Goal: Transaction & Acquisition: Book appointment/travel/reservation

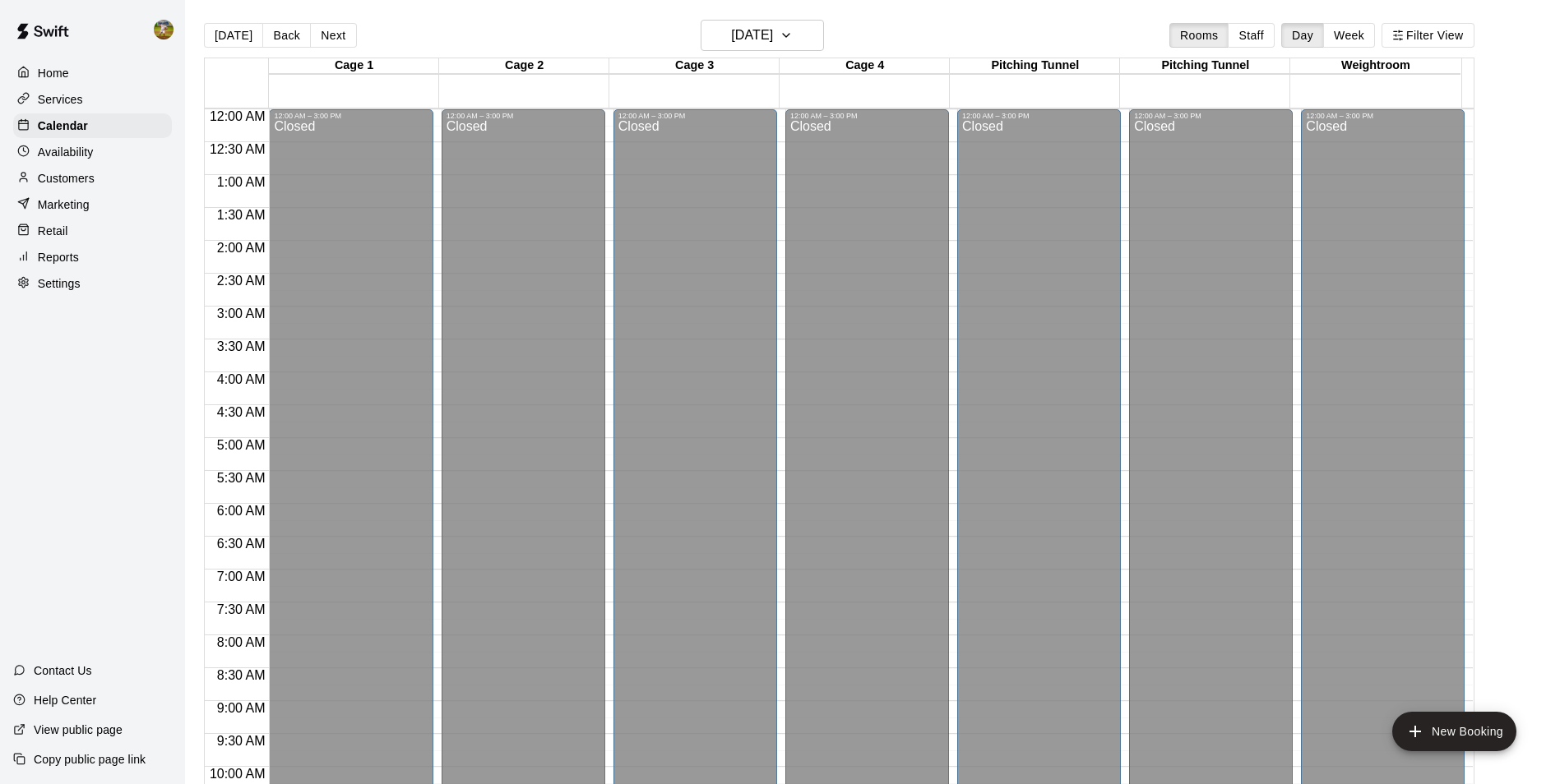
scroll to position [836, 0]
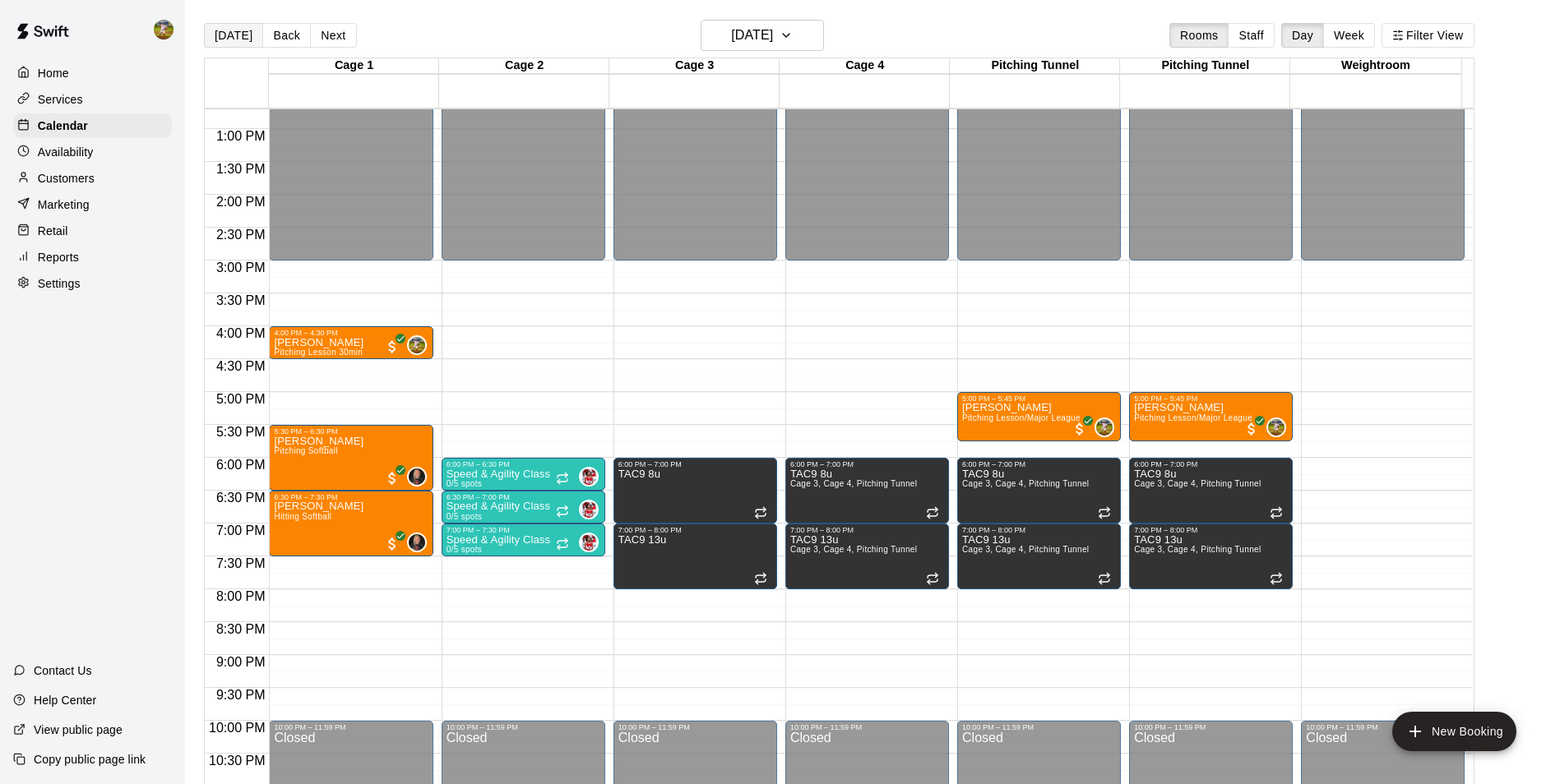
click at [233, 32] on button "[DATE]" at bounding box center [234, 35] width 59 height 25
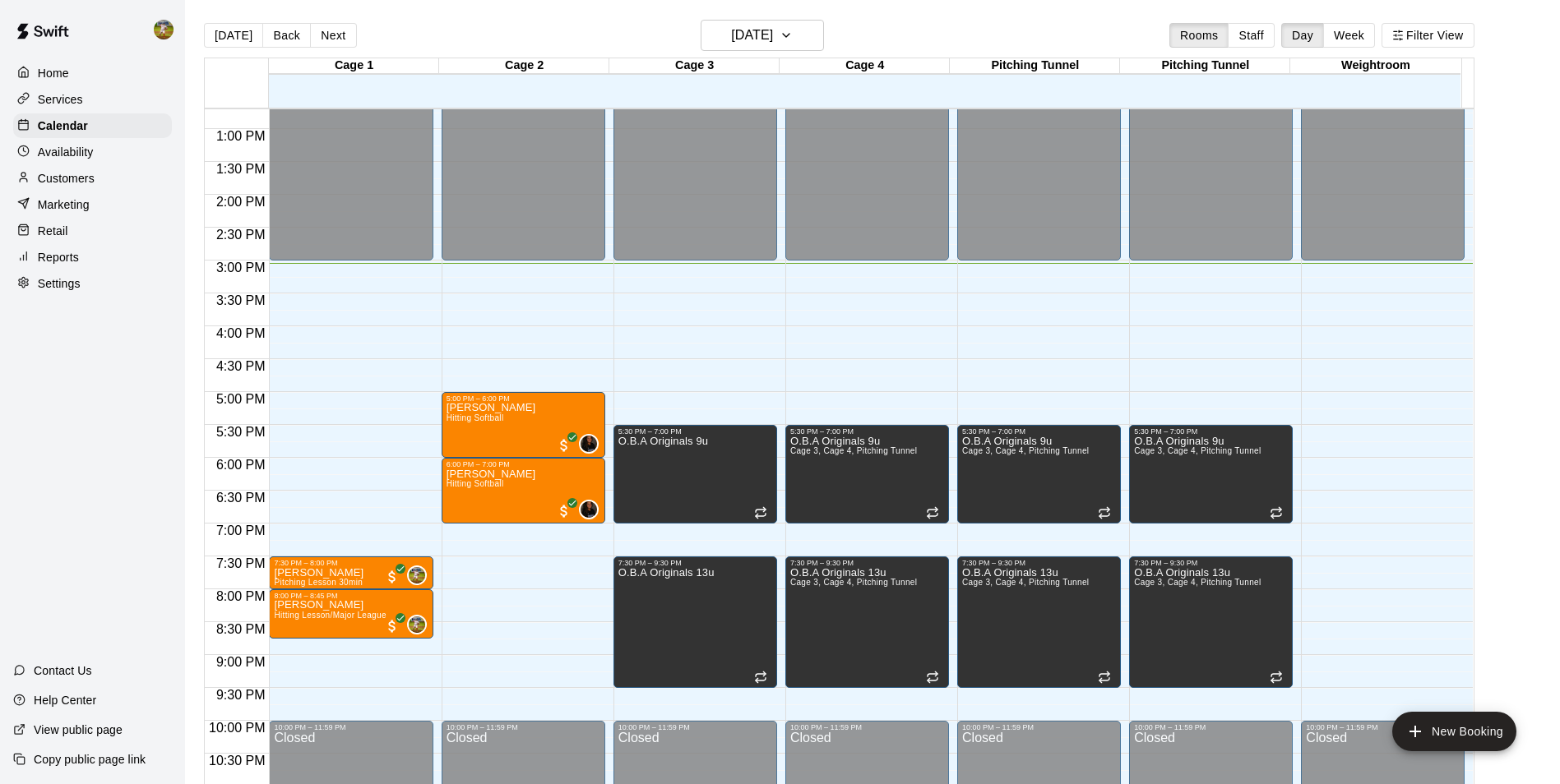
click at [69, 152] on p "Availability" at bounding box center [66, 152] width 56 height 16
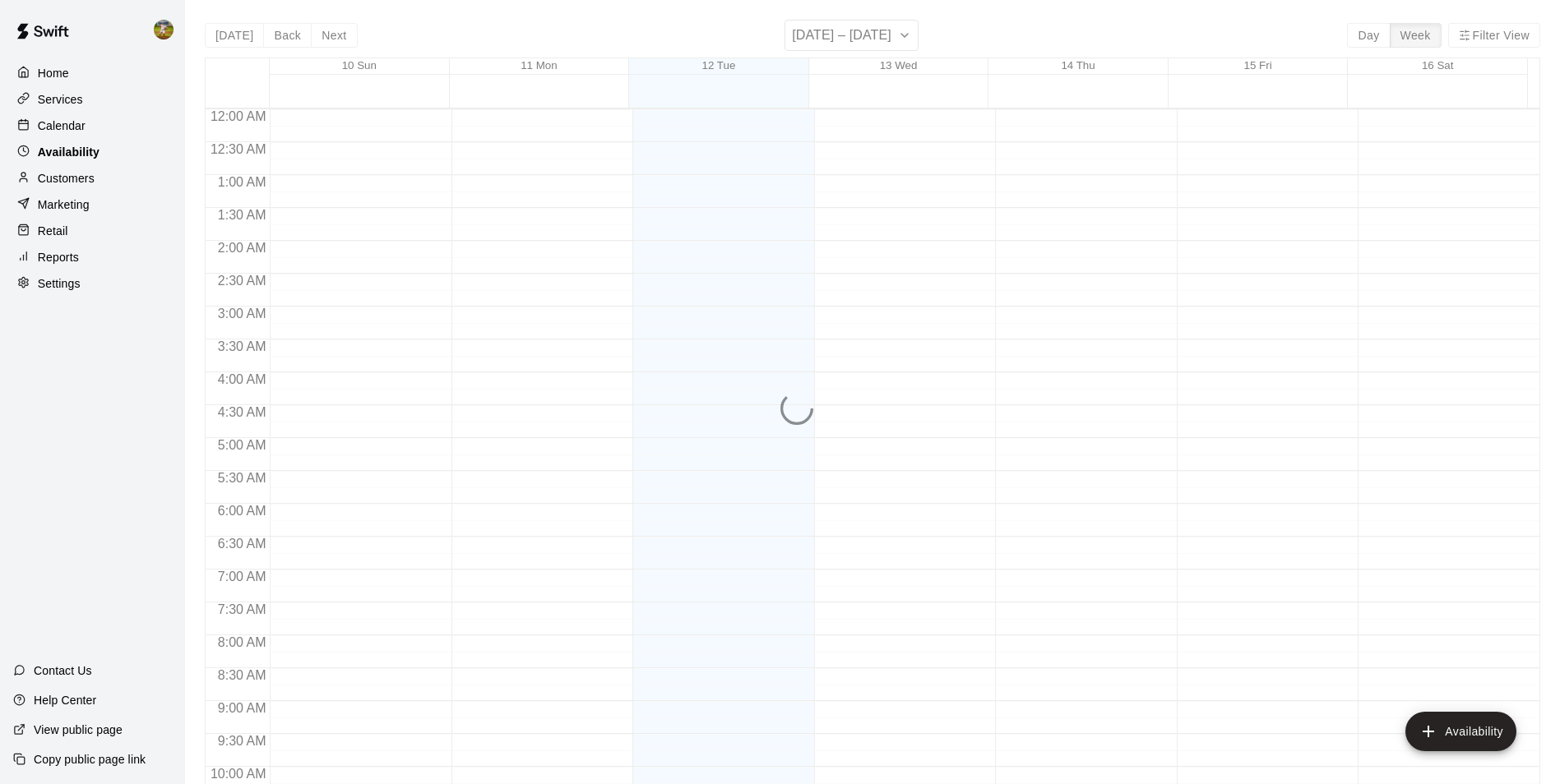
scroll to position [885, 0]
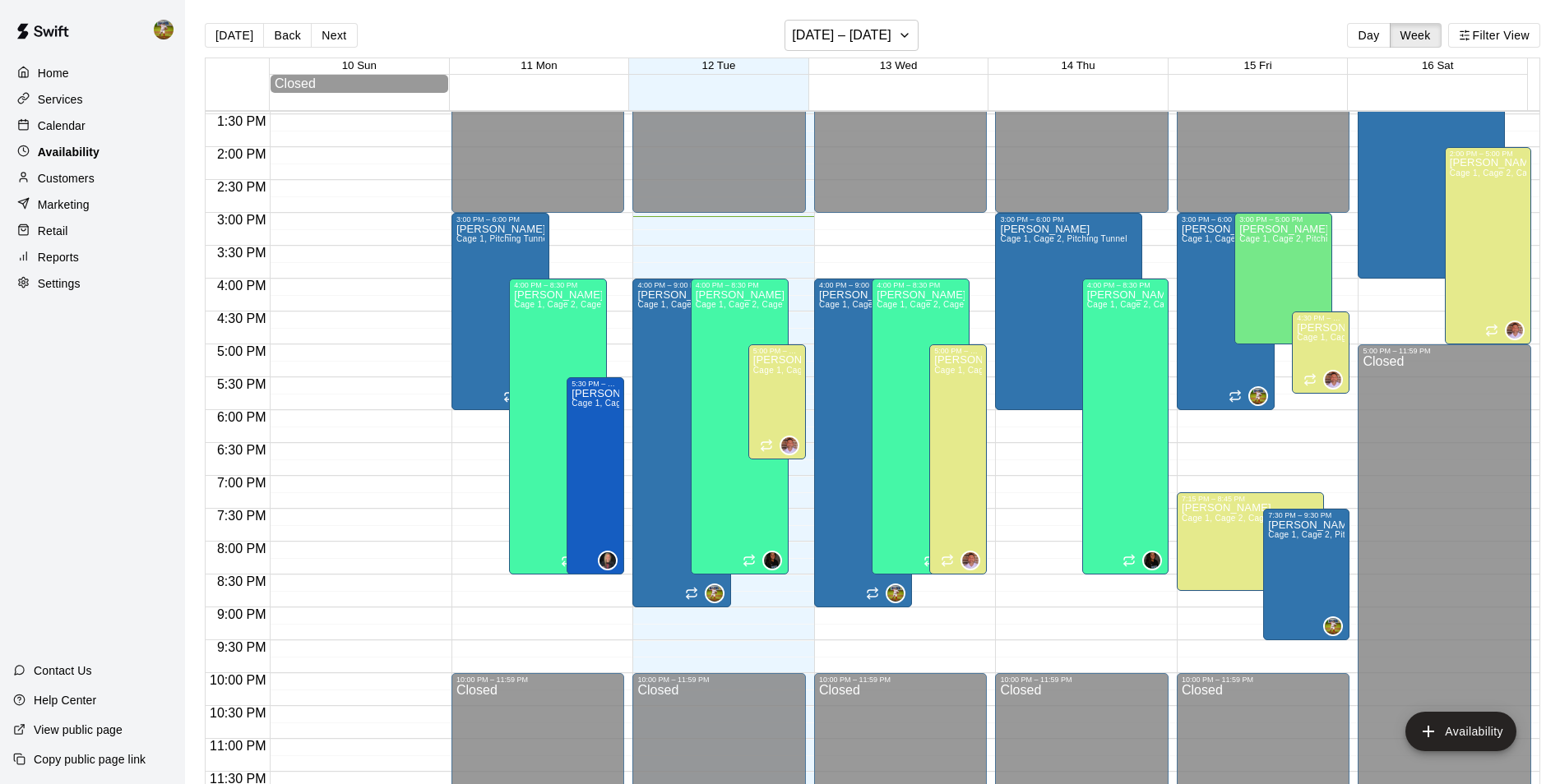
click at [65, 153] on p "Availability" at bounding box center [69, 152] width 62 height 16
click at [71, 134] on p "Calendar" at bounding box center [62, 125] width 48 height 16
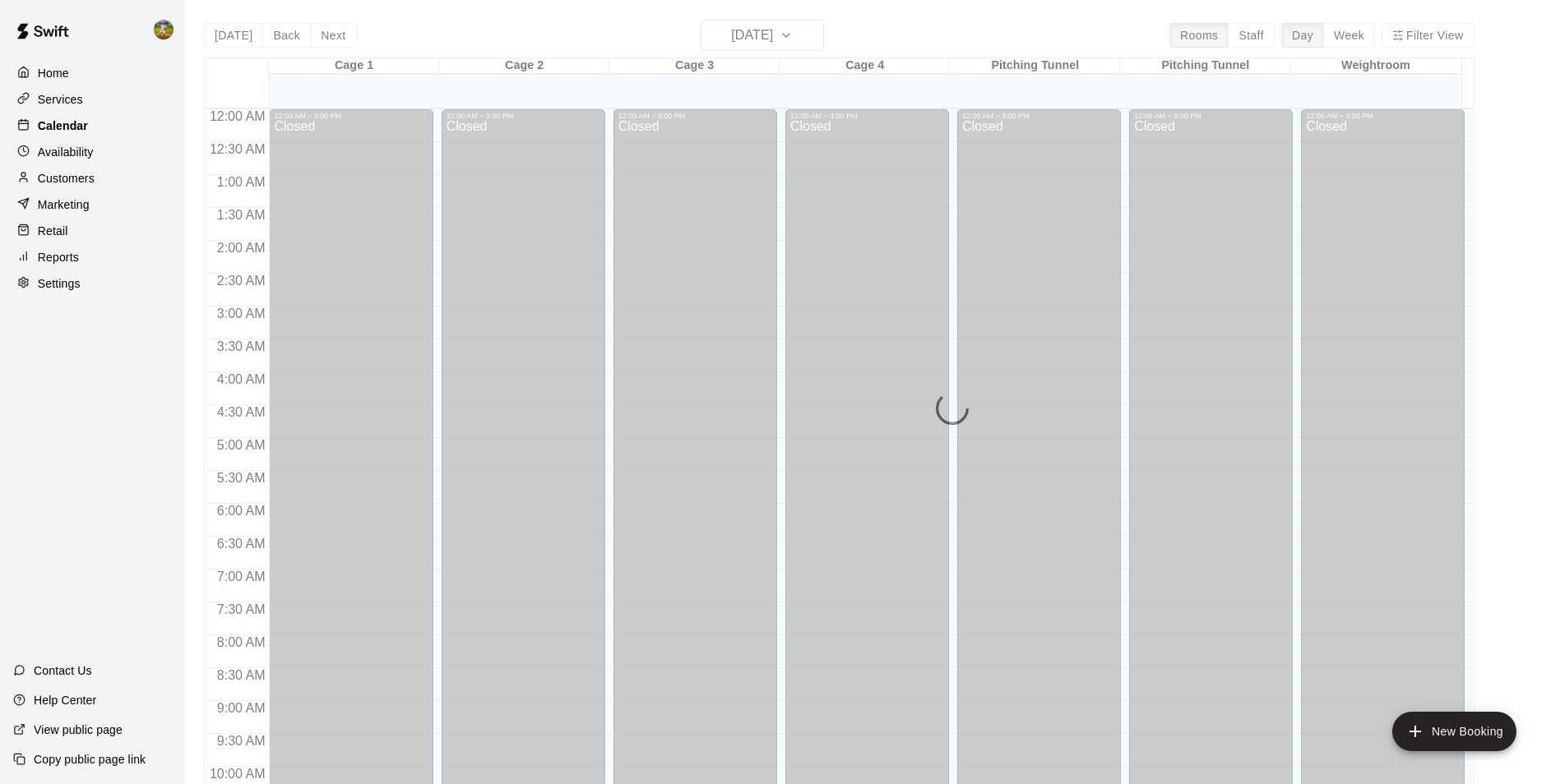
scroll to position [836, 0]
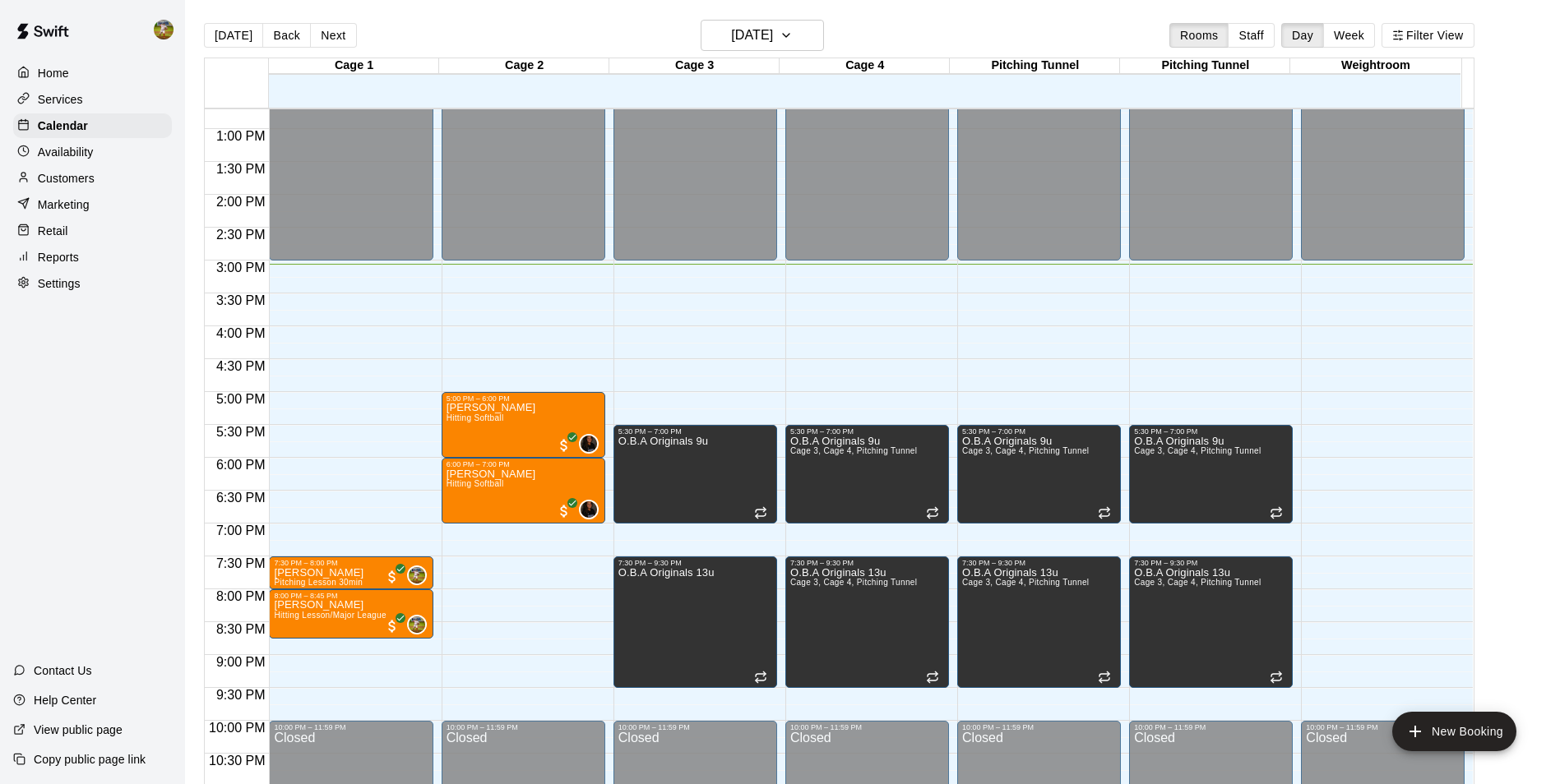
click at [38, 187] on p "Customers" at bounding box center [66, 177] width 56 height 16
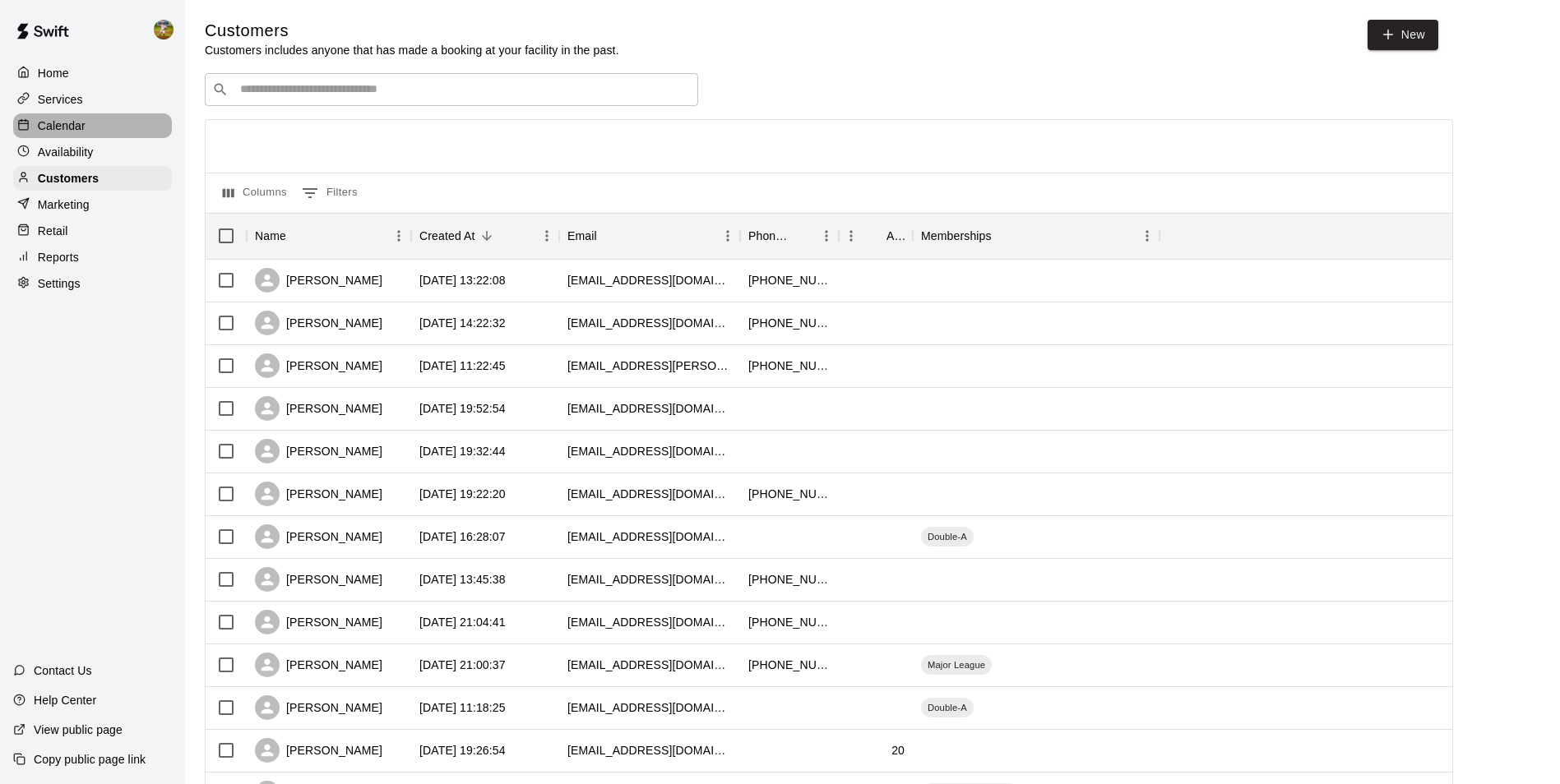
click at [49, 133] on p "Calendar" at bounding box center [62, 125] width 48 height 16
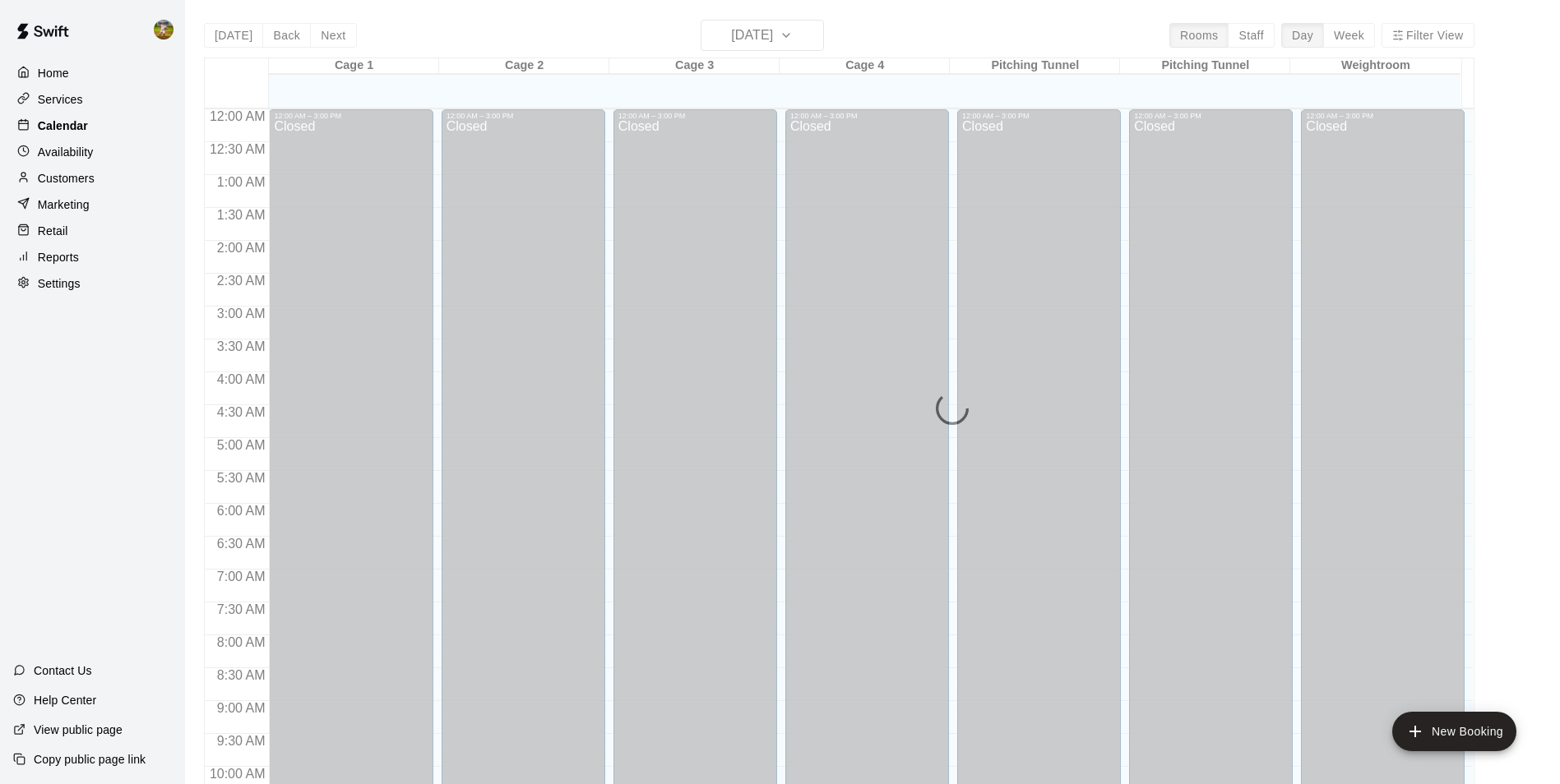
scroll to position [836, 0]
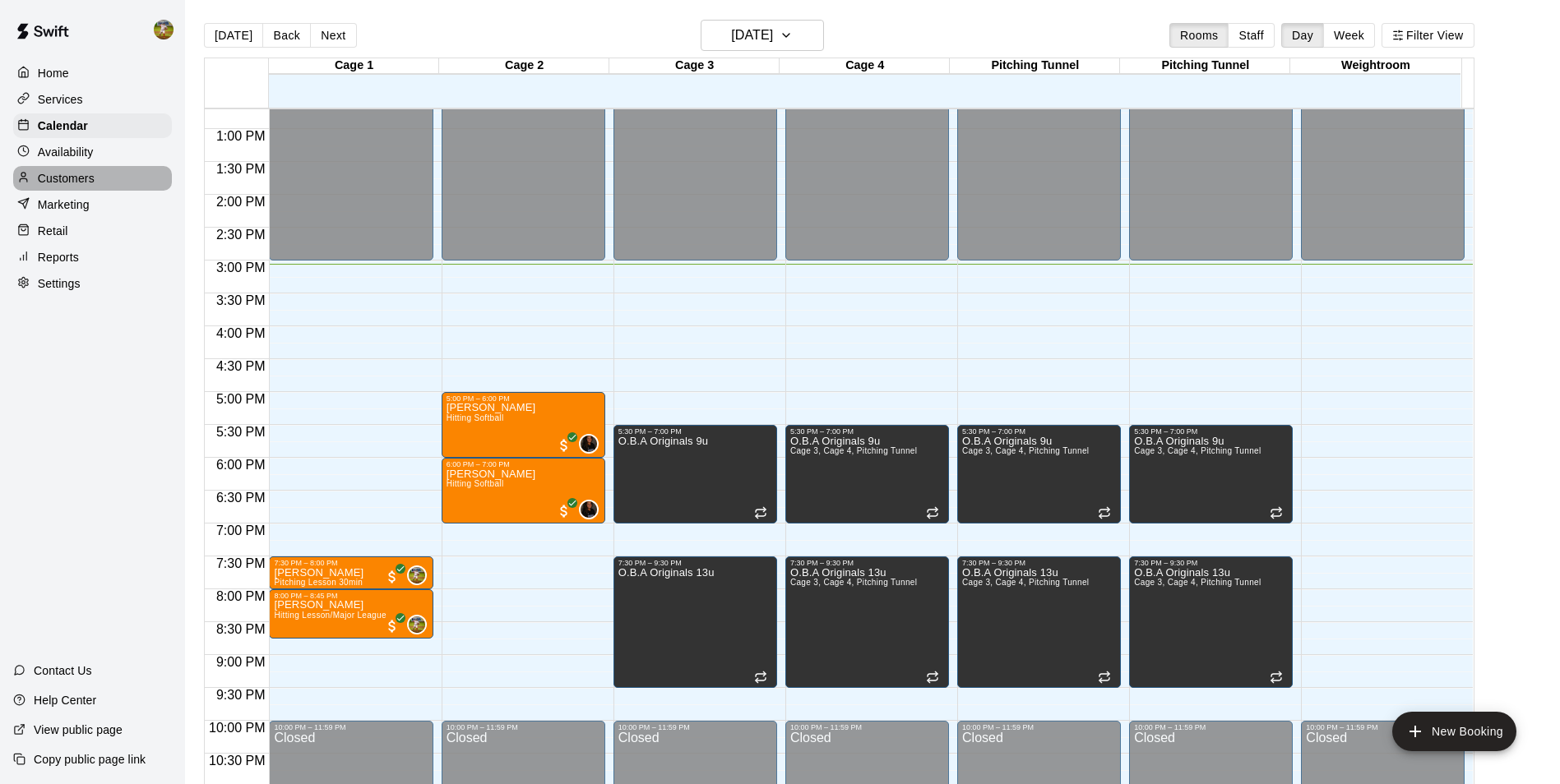
click at [59, 181] on p "Customers" at bounding box center [66, 177] width 56 height 16
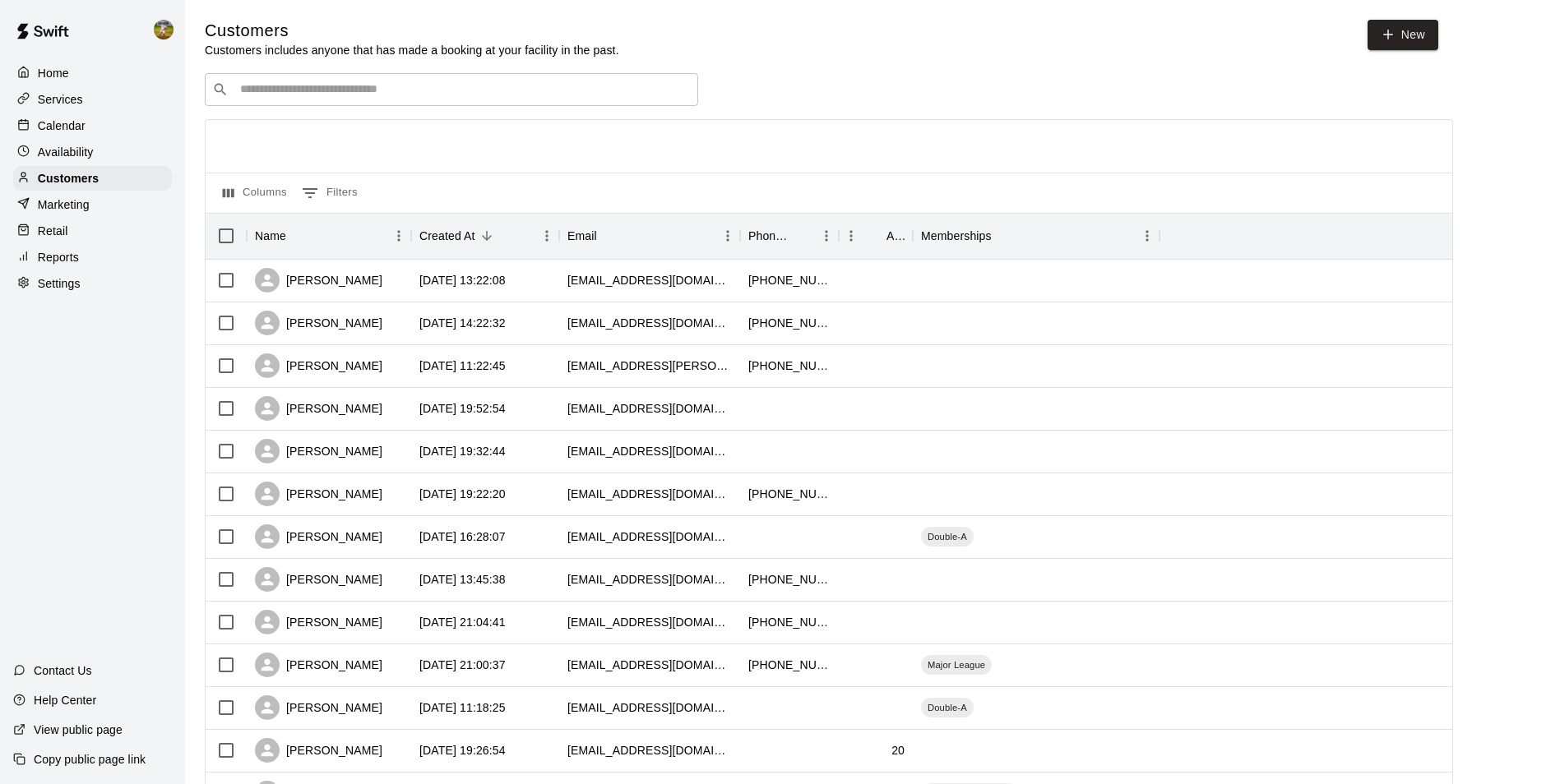
click at [343, 87] on input "Search customers by name or email" at bounding box center [464, 89] width 456 height 16
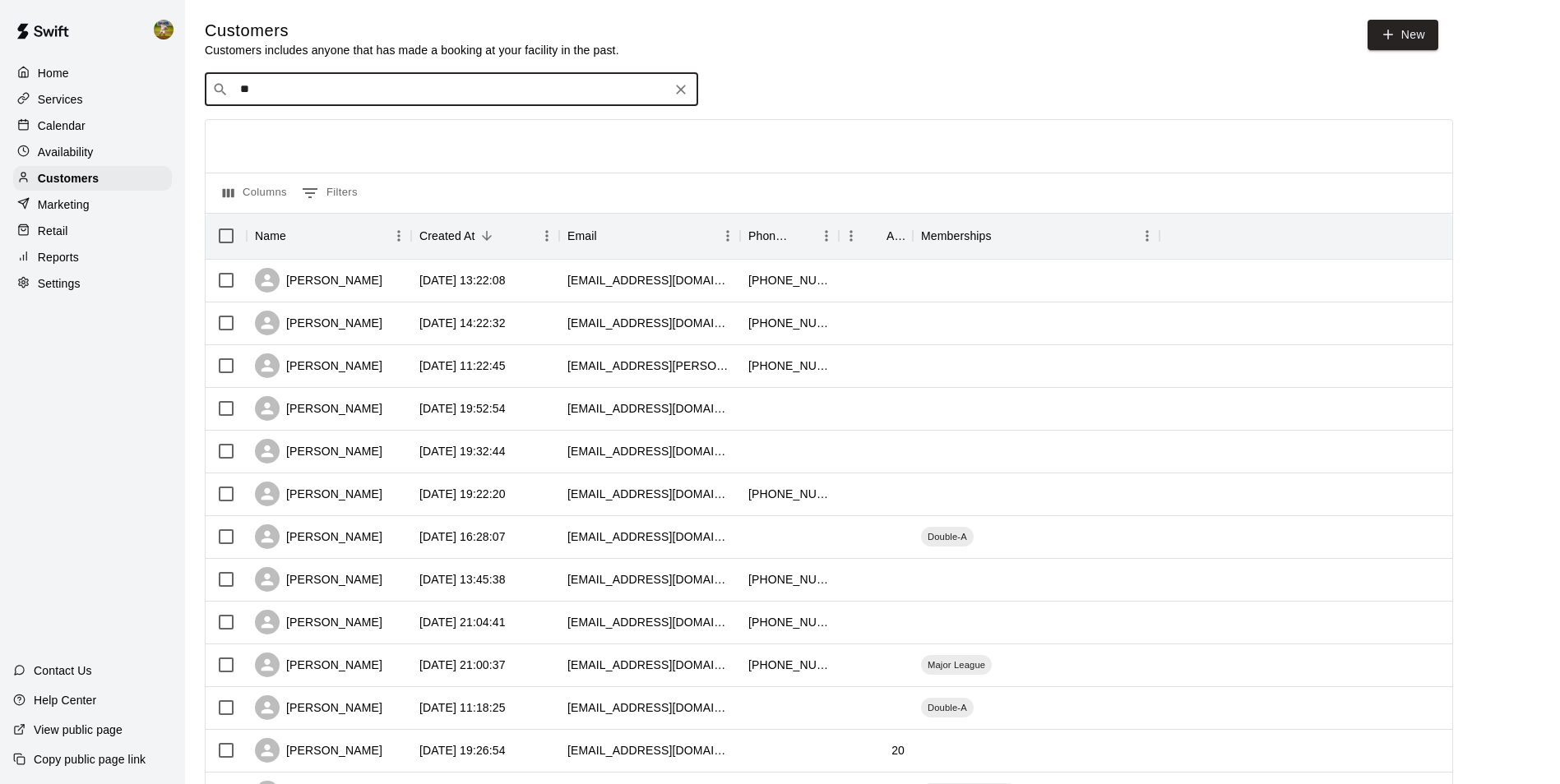
type input "***"
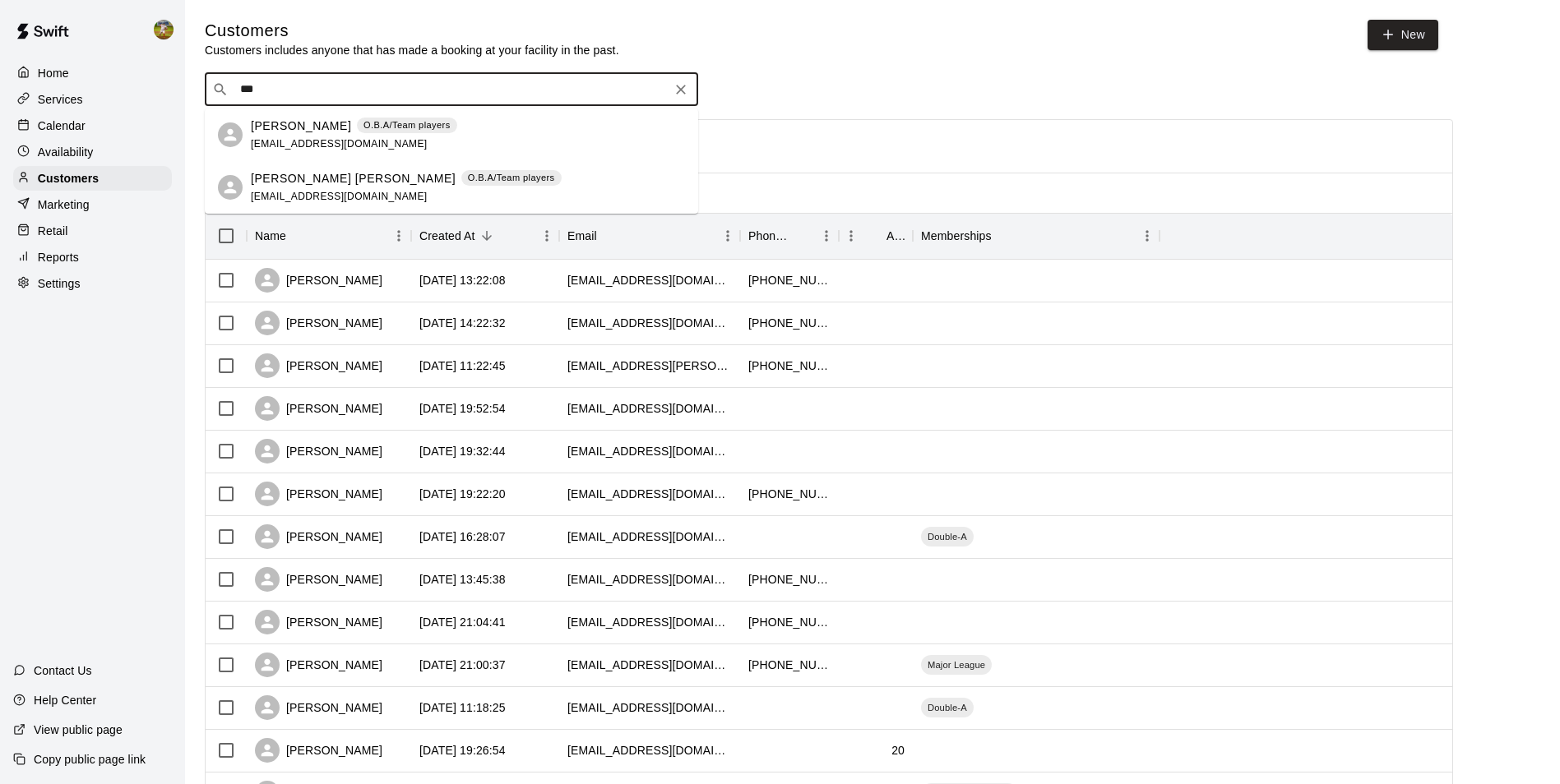
click at [297, 175] on p "[PERSON_NAME] [PERSON_NAME]" at bounding box center [353, 178] width 205 height 17
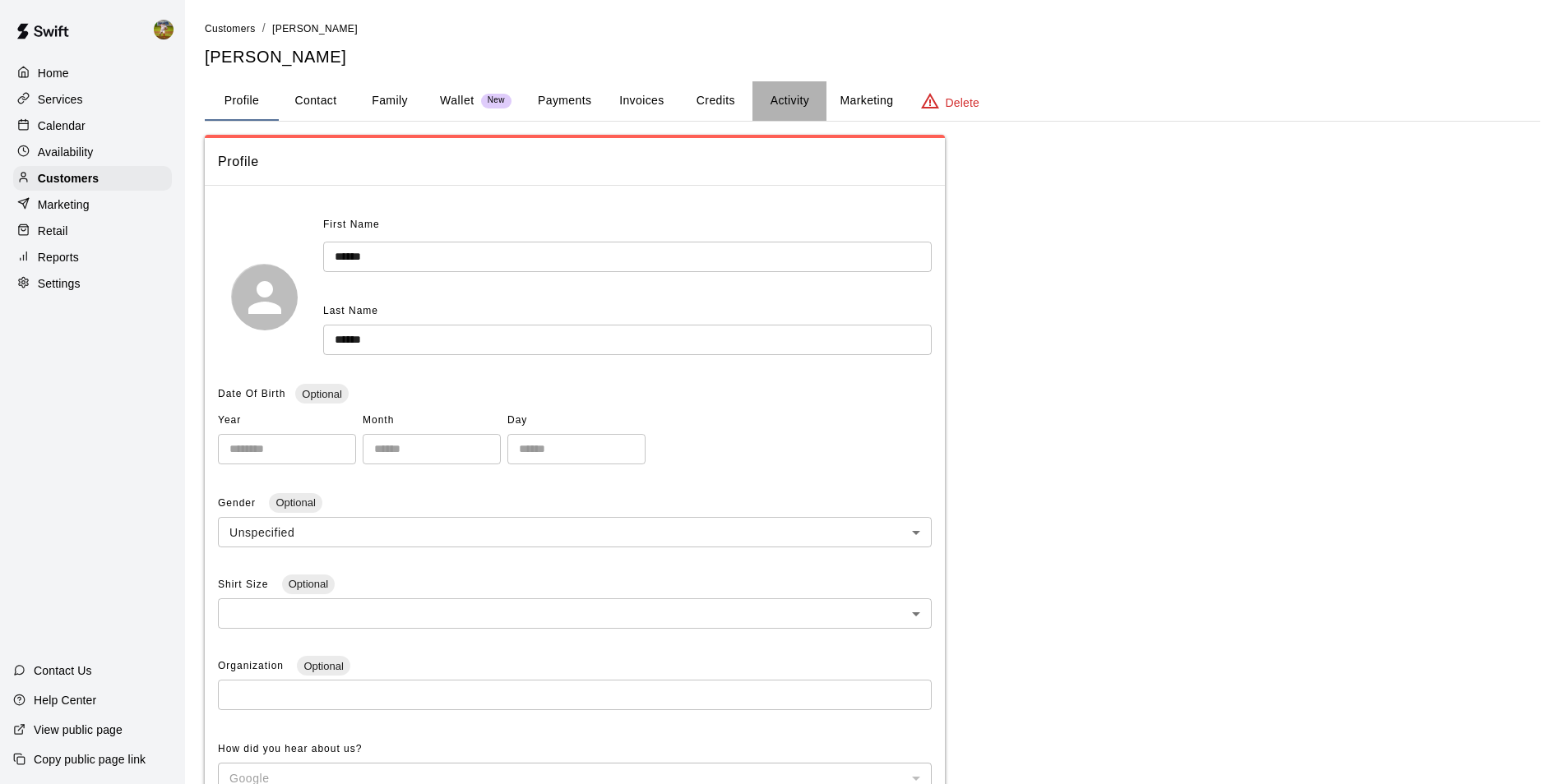
click at [796, 100] on button "Activity" at bounding box center [790, 100] width 74 height 39
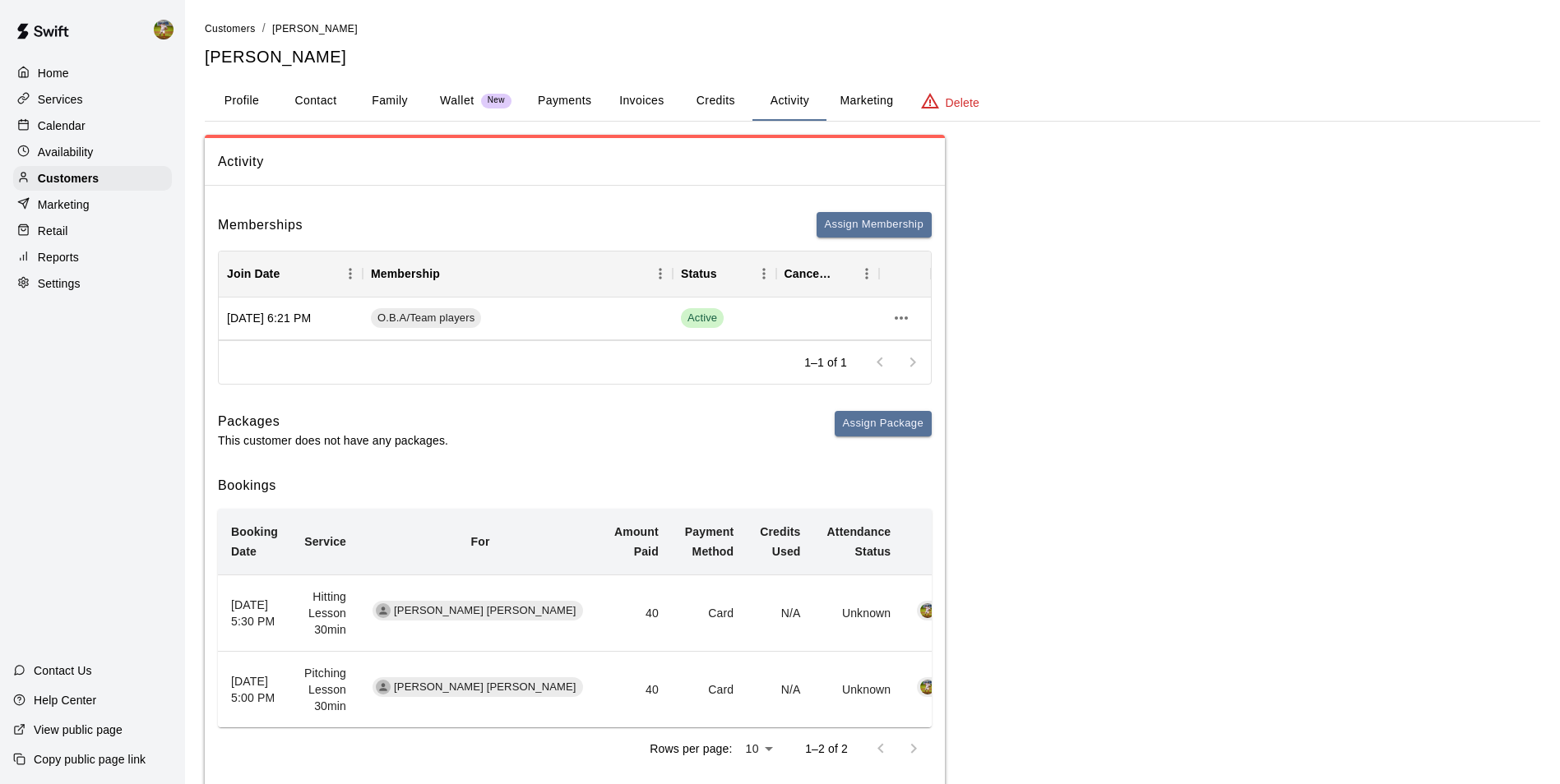
click at [86, 128] on div "Calendar" at bounding box center [93, 126] width 158 height 25
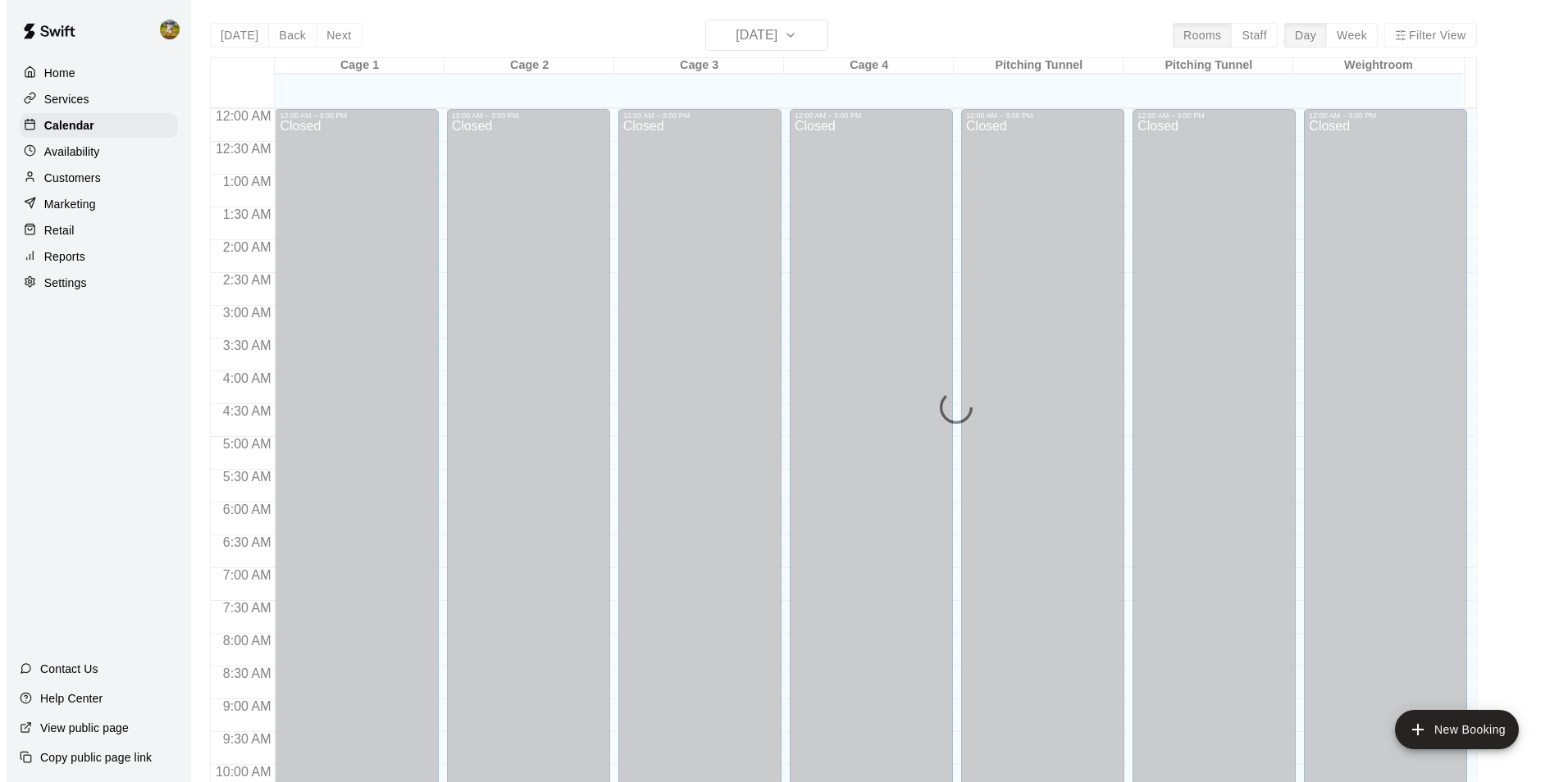
scroll to position [833, 0]
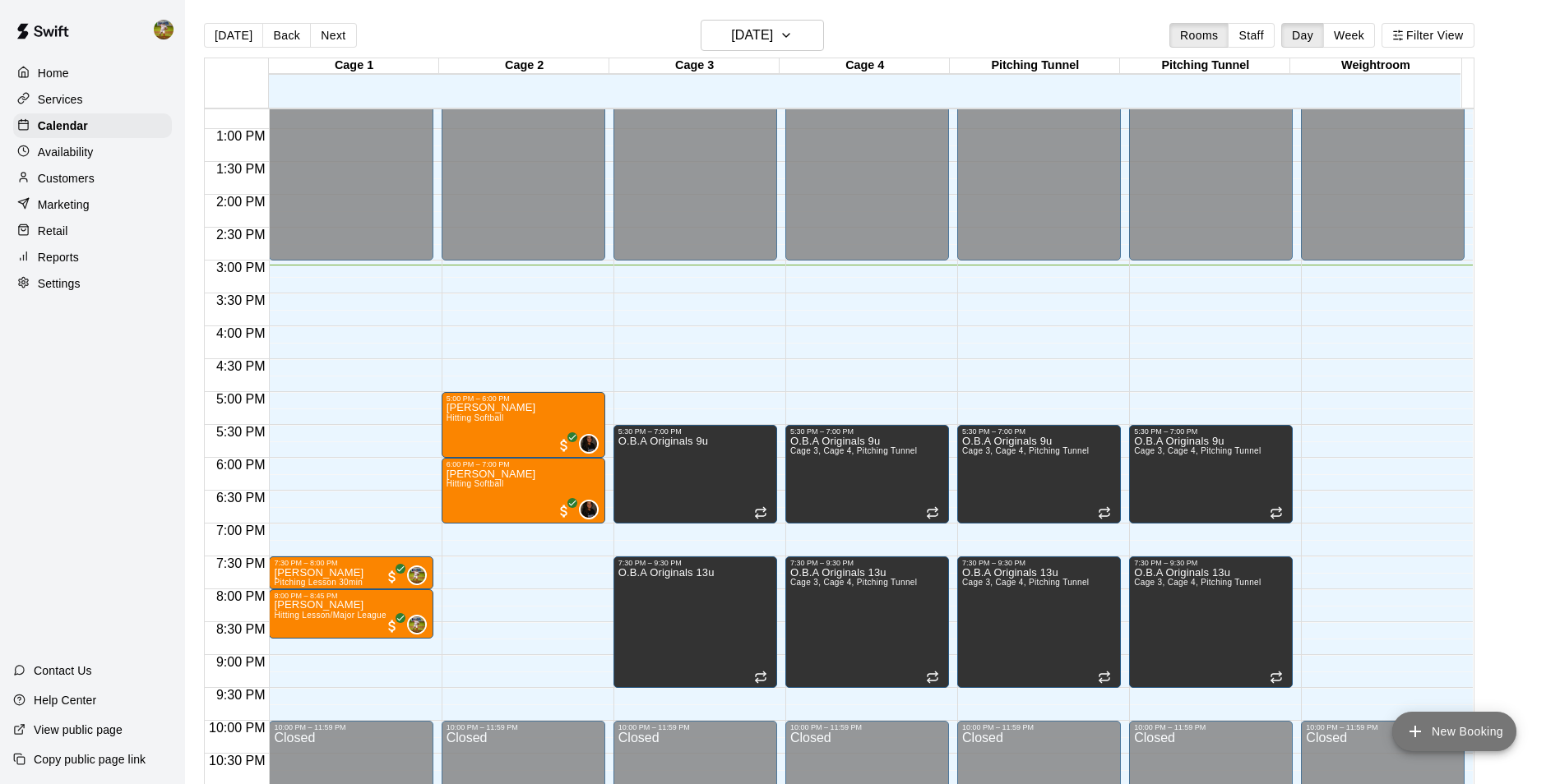
click at [1447, 727] on button "New Booking" at bounding box center [1454, 731] width 124 height 39
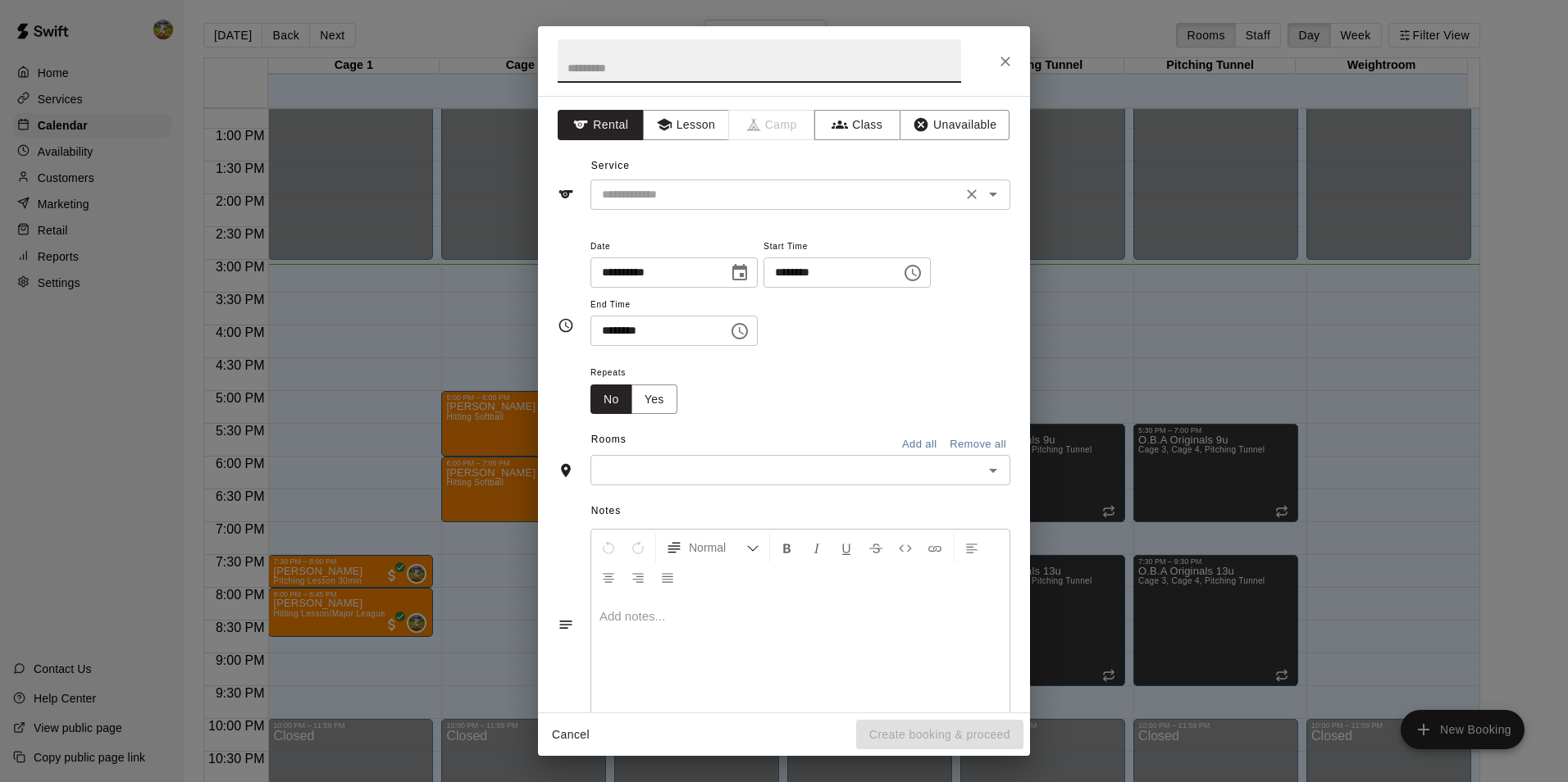
click at [846, 199] on input "text" at bounding box center [776, 195] width 362 height 21
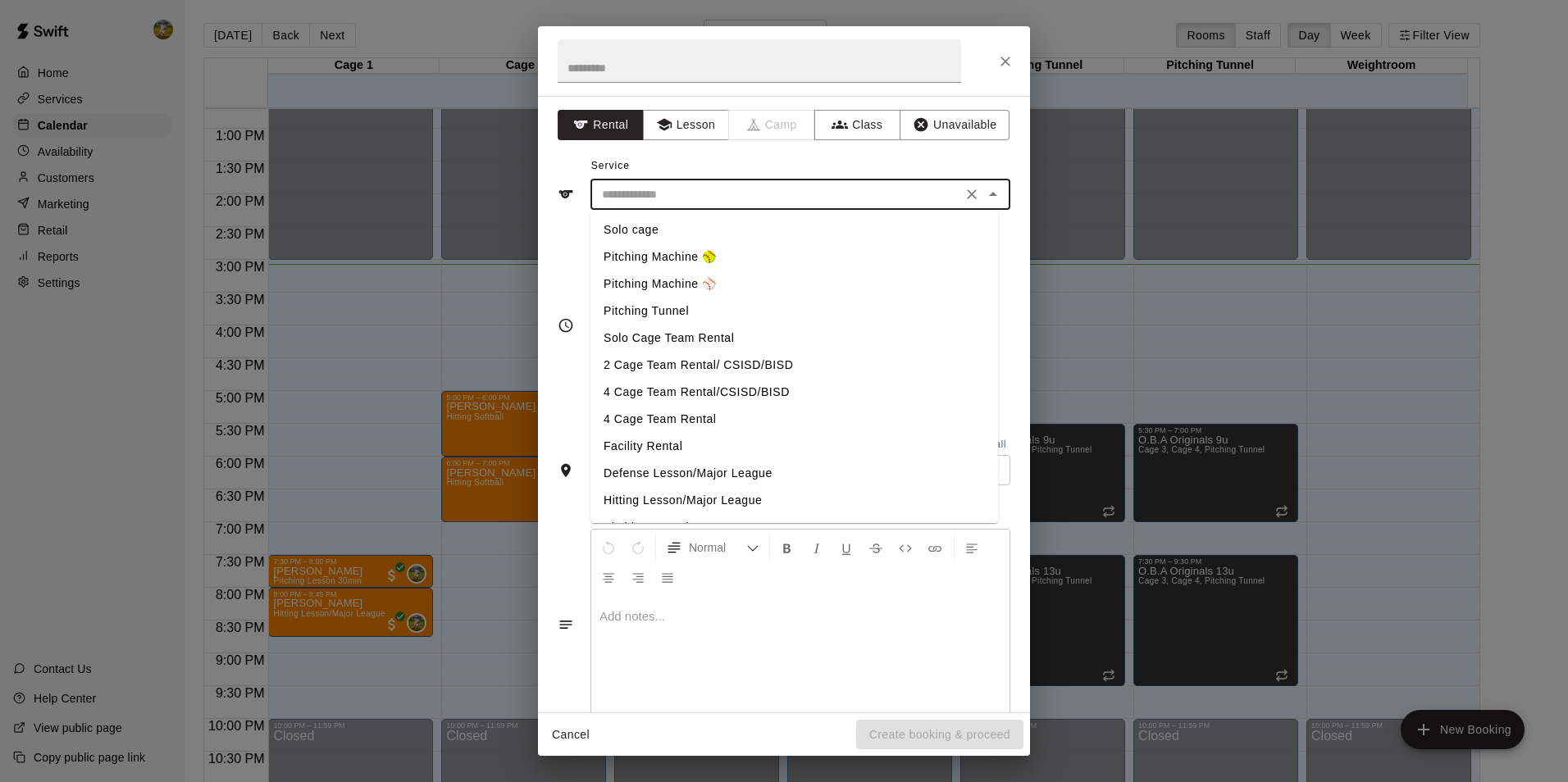
click at [633, 323] on li "Pitching Tunnel" at bounding box center [794, 311] width 407 height 27
type input "**********"
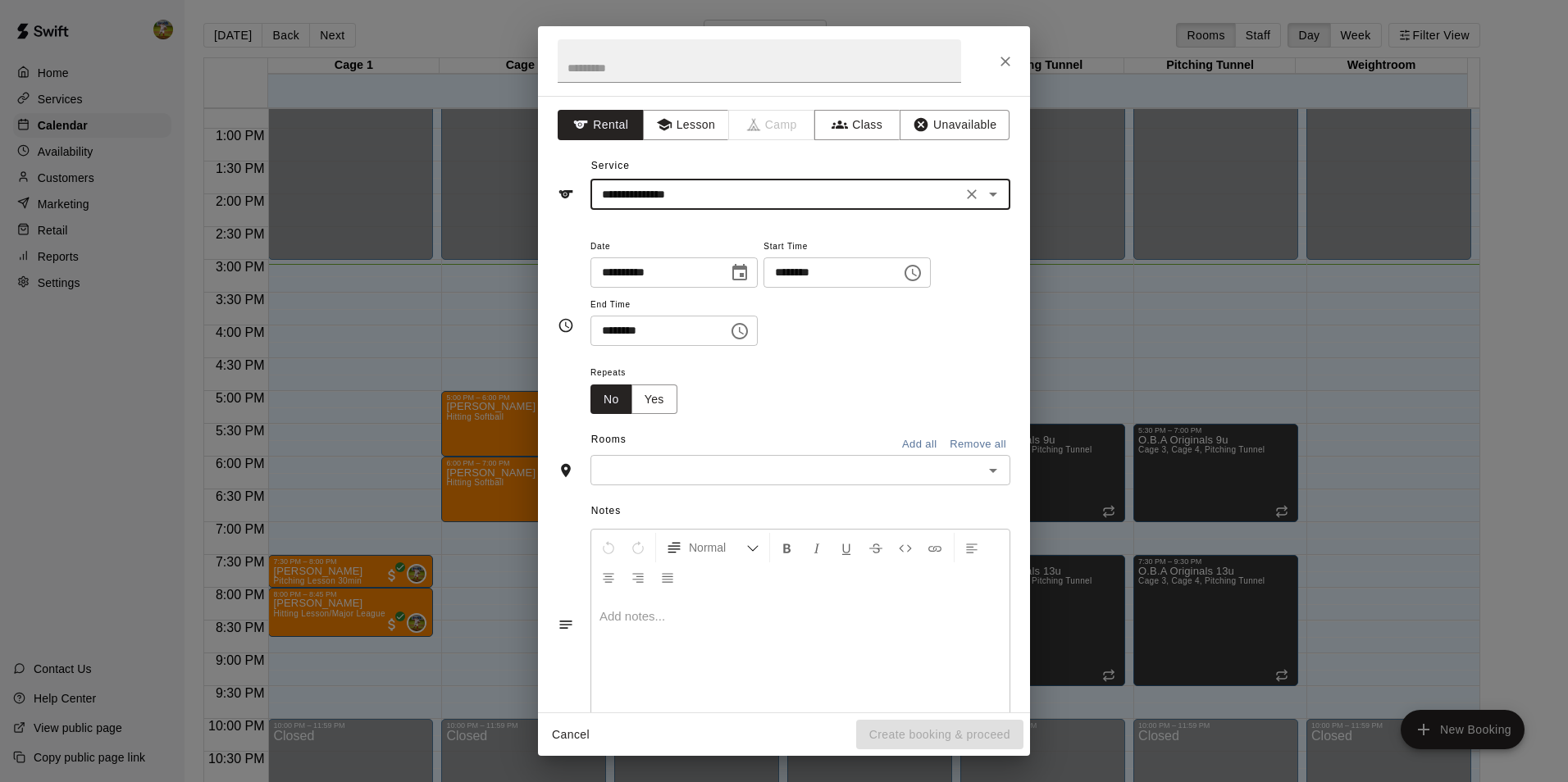
click at [782, 207] on div "**********" at bounding box center [800, 195] width 420 height 30
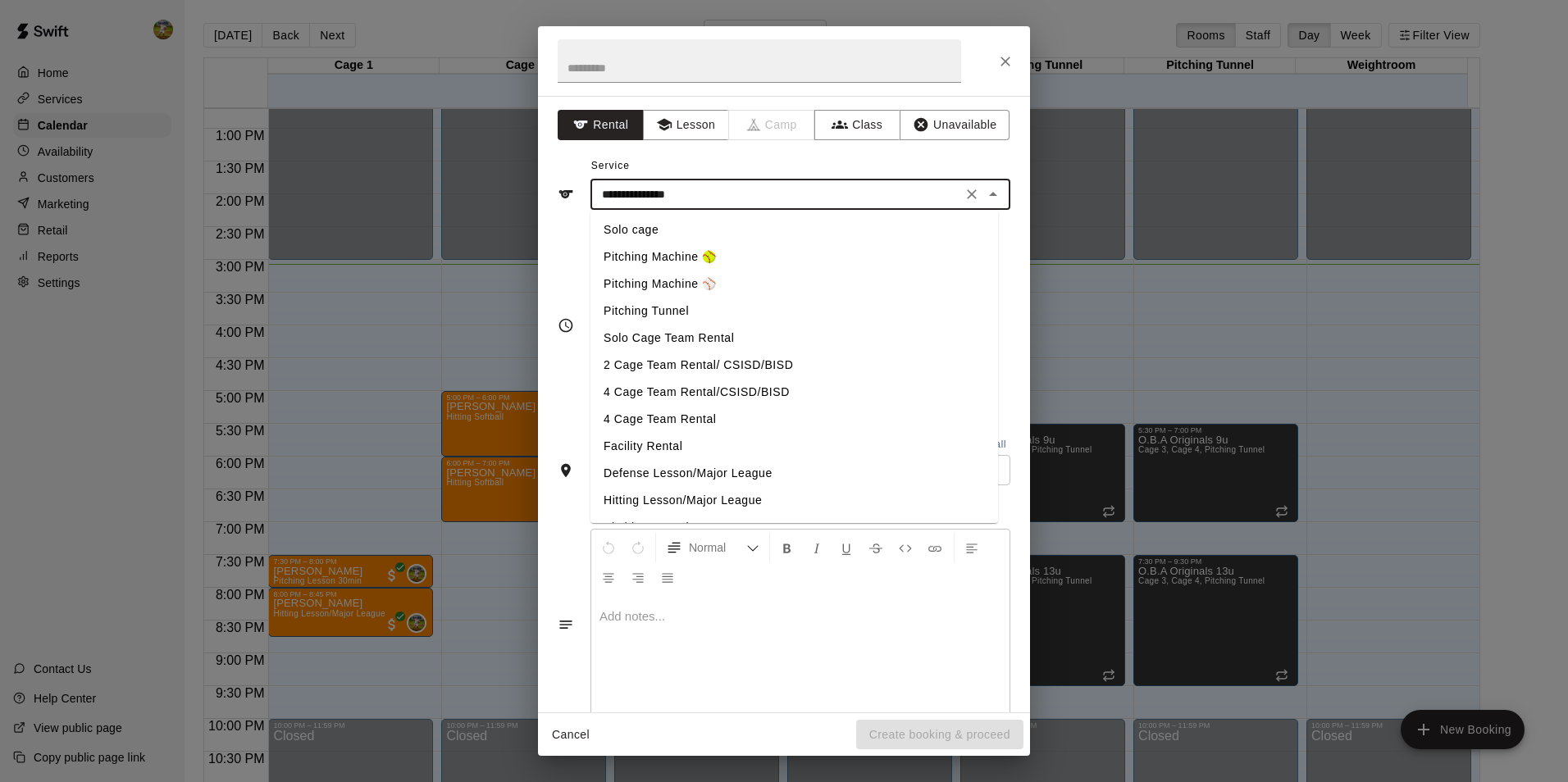
click at [791, 195] on input "**********" at bounding box center [776, 195] width 362 height 21
click at [696, 123] on button "Lesson" at bounding box center [686, 126] width 87 height 30
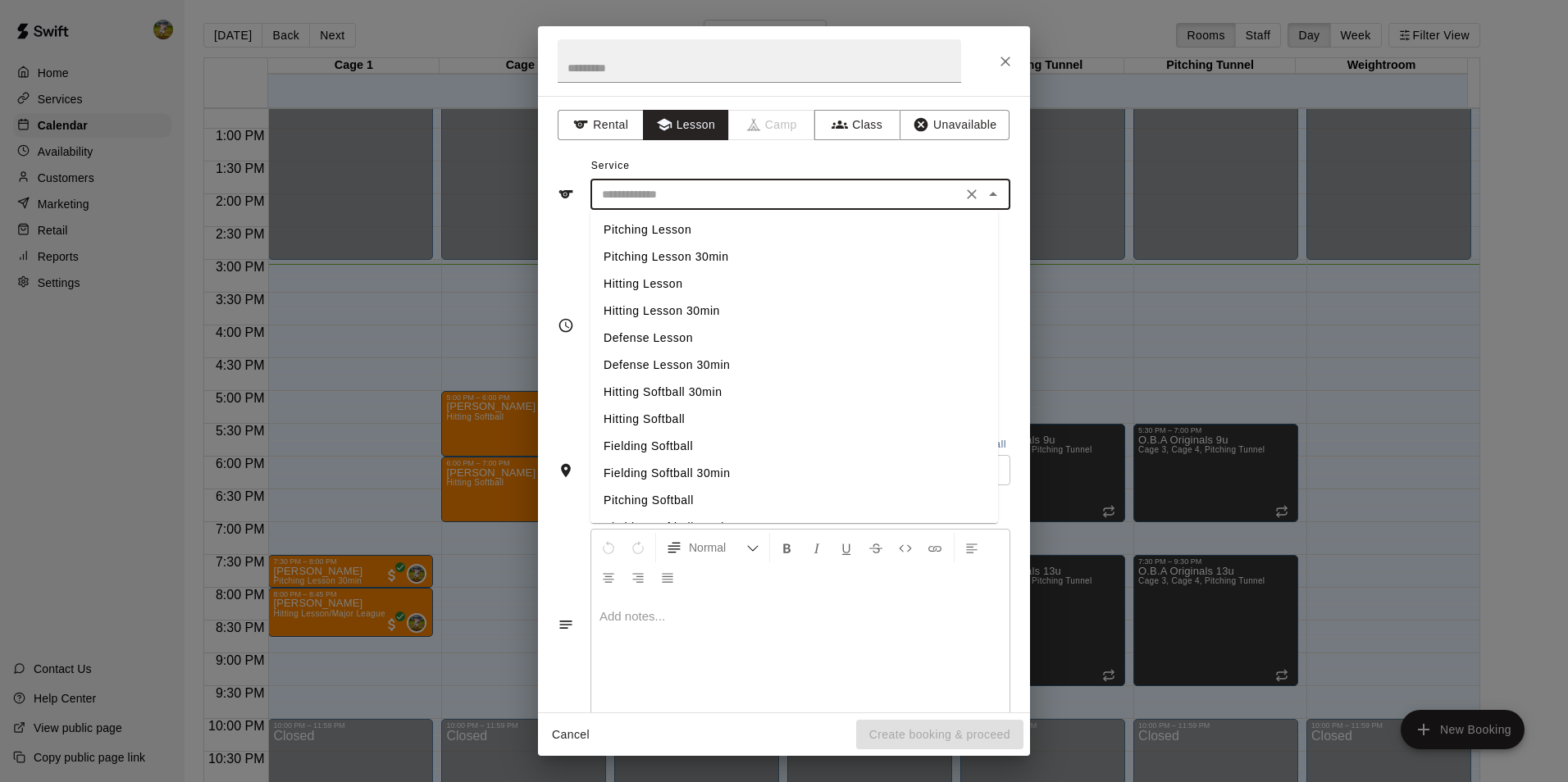
click at [714, 194] on input "text" at bounding box center [776, 195] width 362 height 21
click at [669, 223] on li "Pitching Lesson" at bounding box center [794, 230] width 407 height 27
type input "**********"
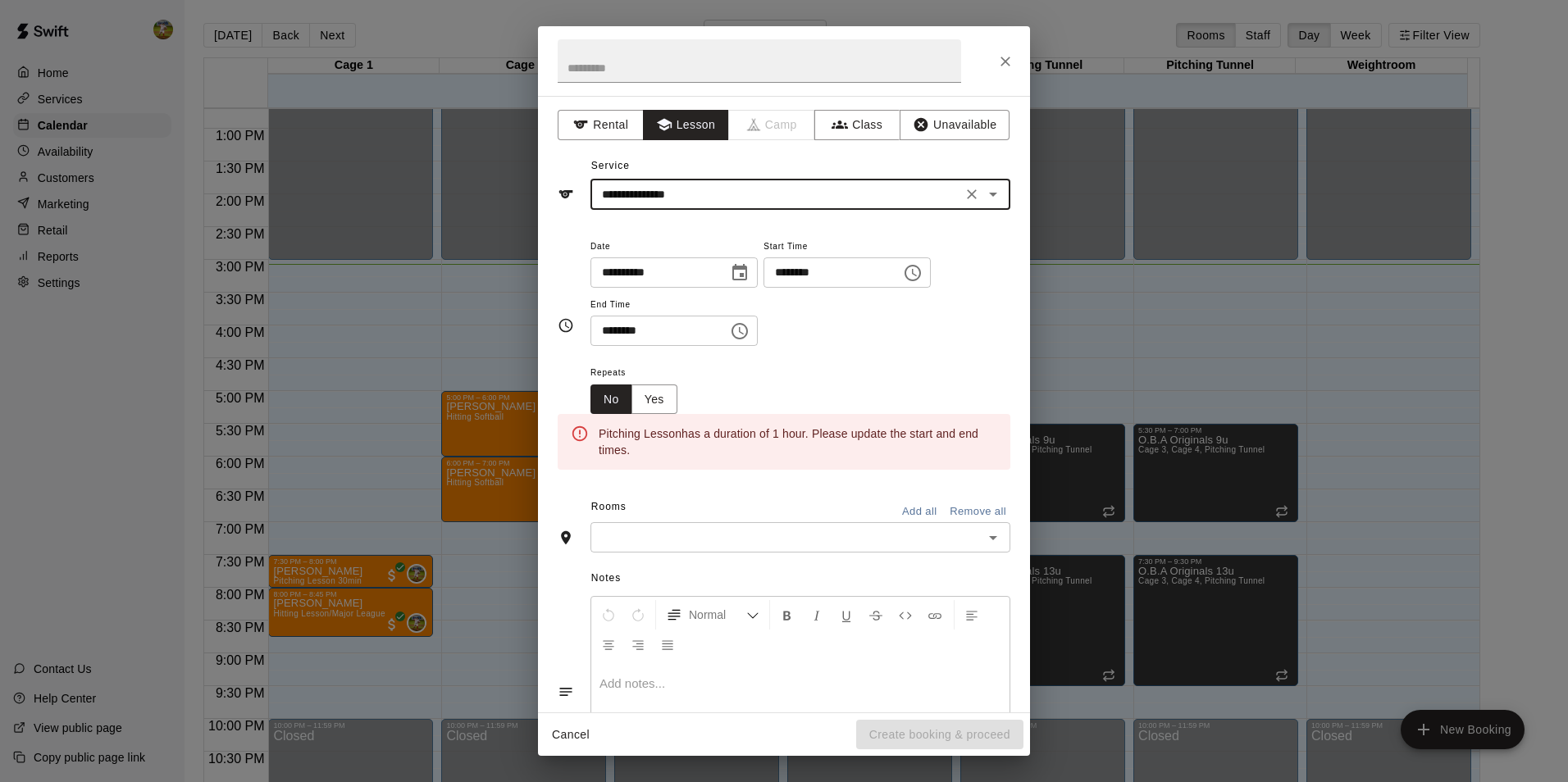
click at [923, 275] on icon "Choose time, selected time is 3:00 PM" at bounding box center [912, 273] width 20 height 20
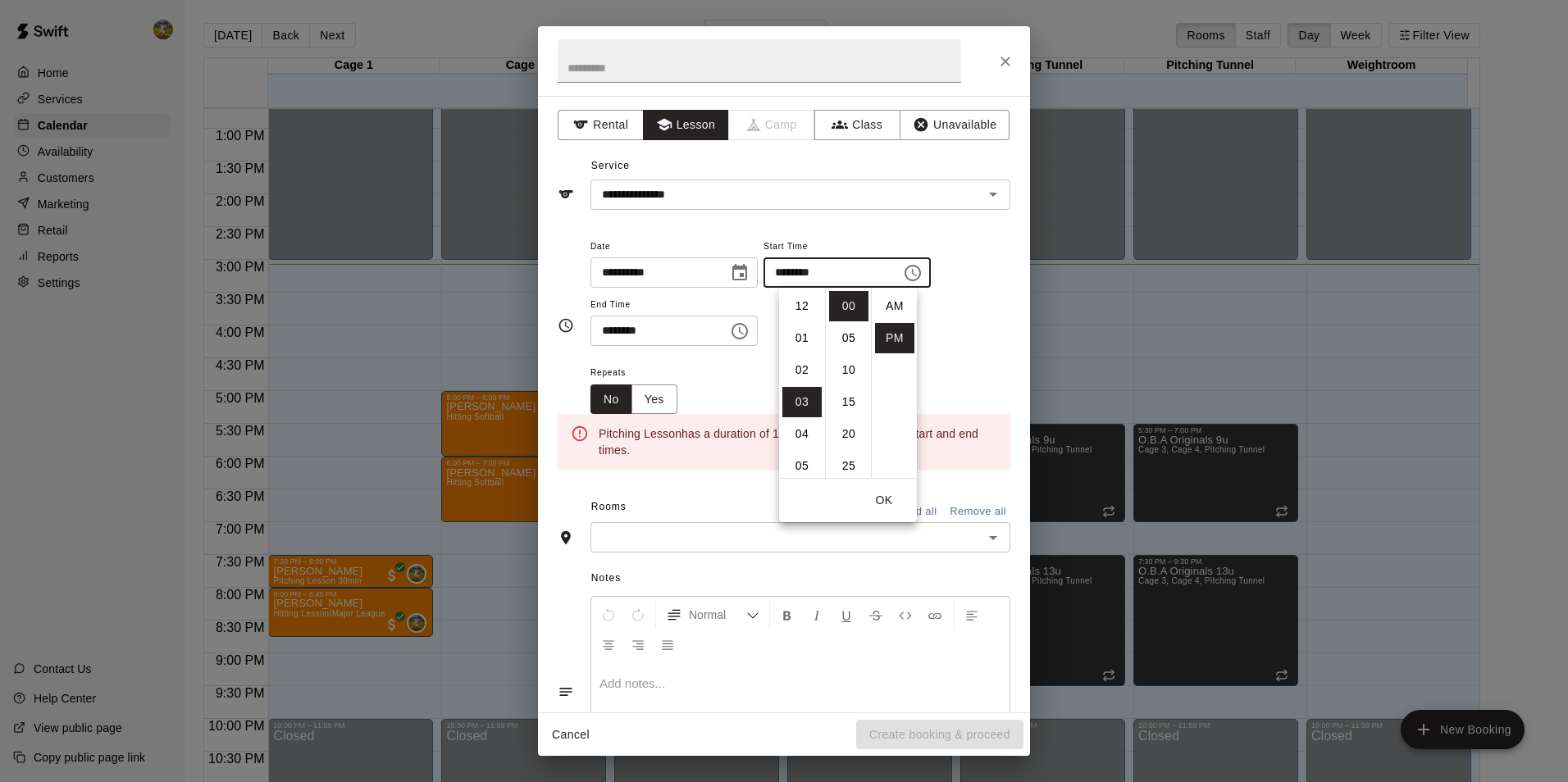
scroll to position [29, 0]
click at [850, 338] on li "30" at bounding box center [848, 334] width 39 height 30
type input "********"
click at [748, 326] on icon "Choose time, selected time is 3:30 PM" at bounding box center [739, 331] width 16 height 16
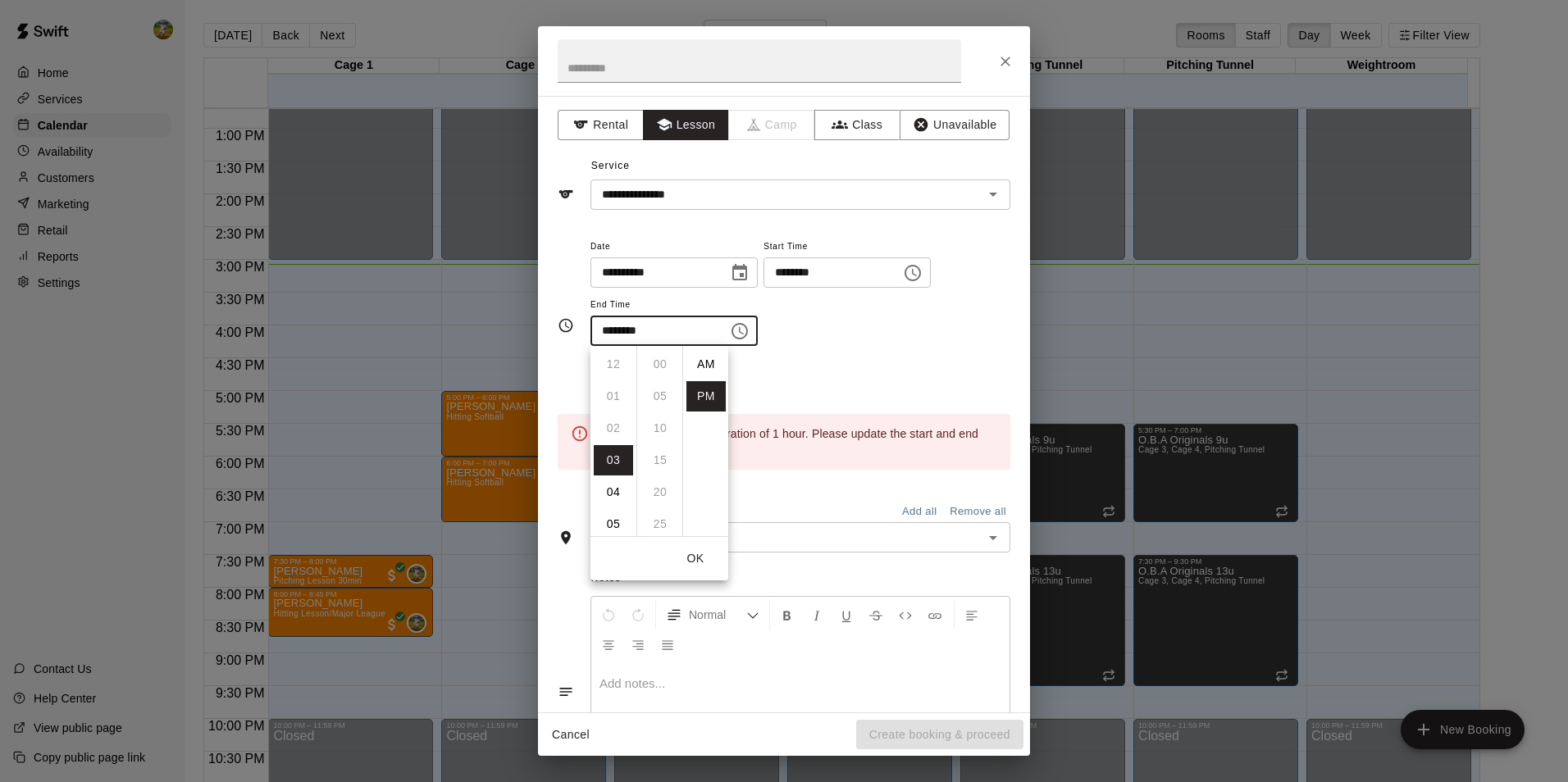
scroll to position [29, 0]
click at [617, 396] on li "04" at bounding box center [613, 397] width 39 height 30
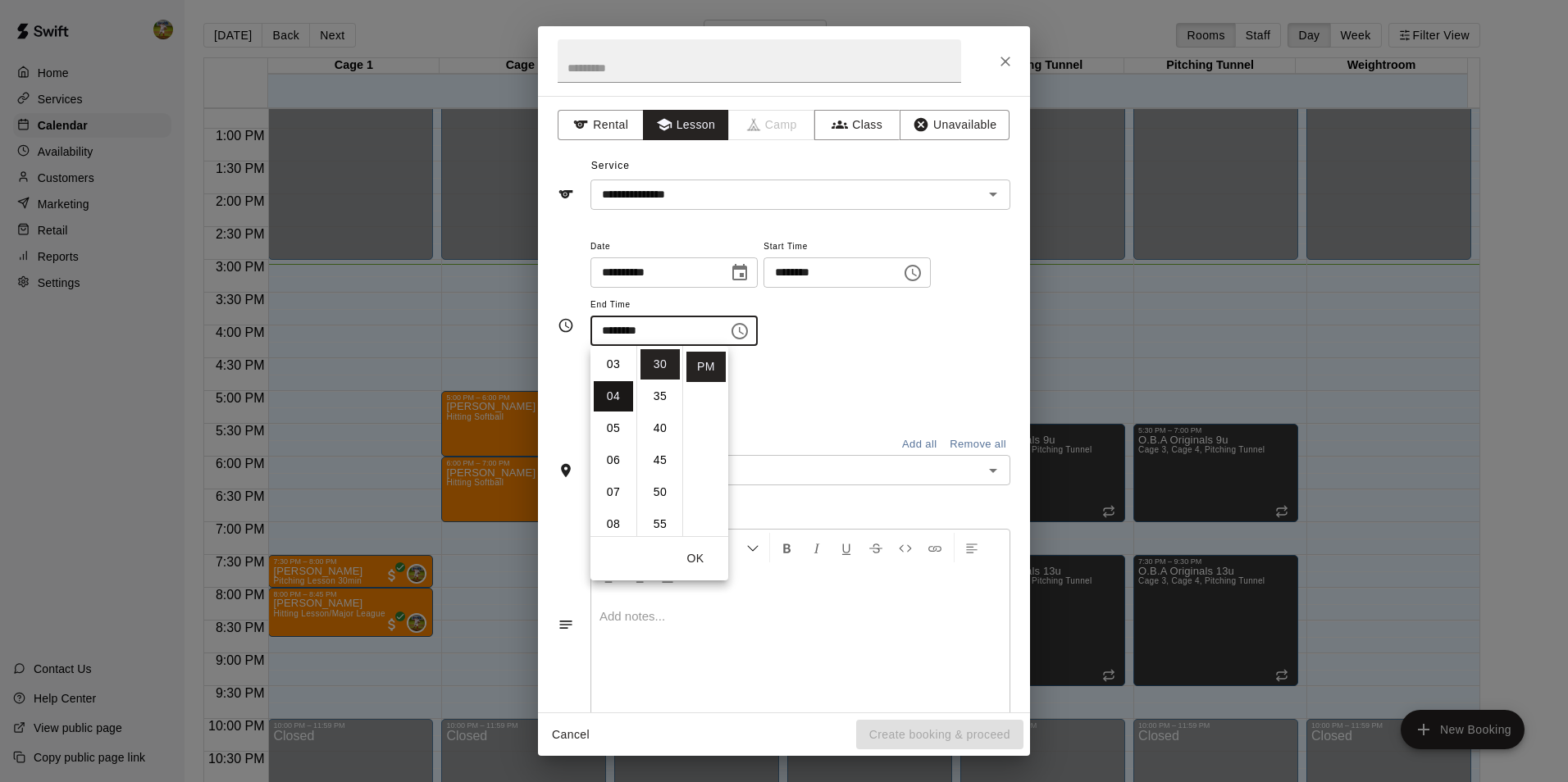
type input "********"
click at [827, 388] on div "Repeats No Yes" at bounding box center [800, 388] width 420 height 51
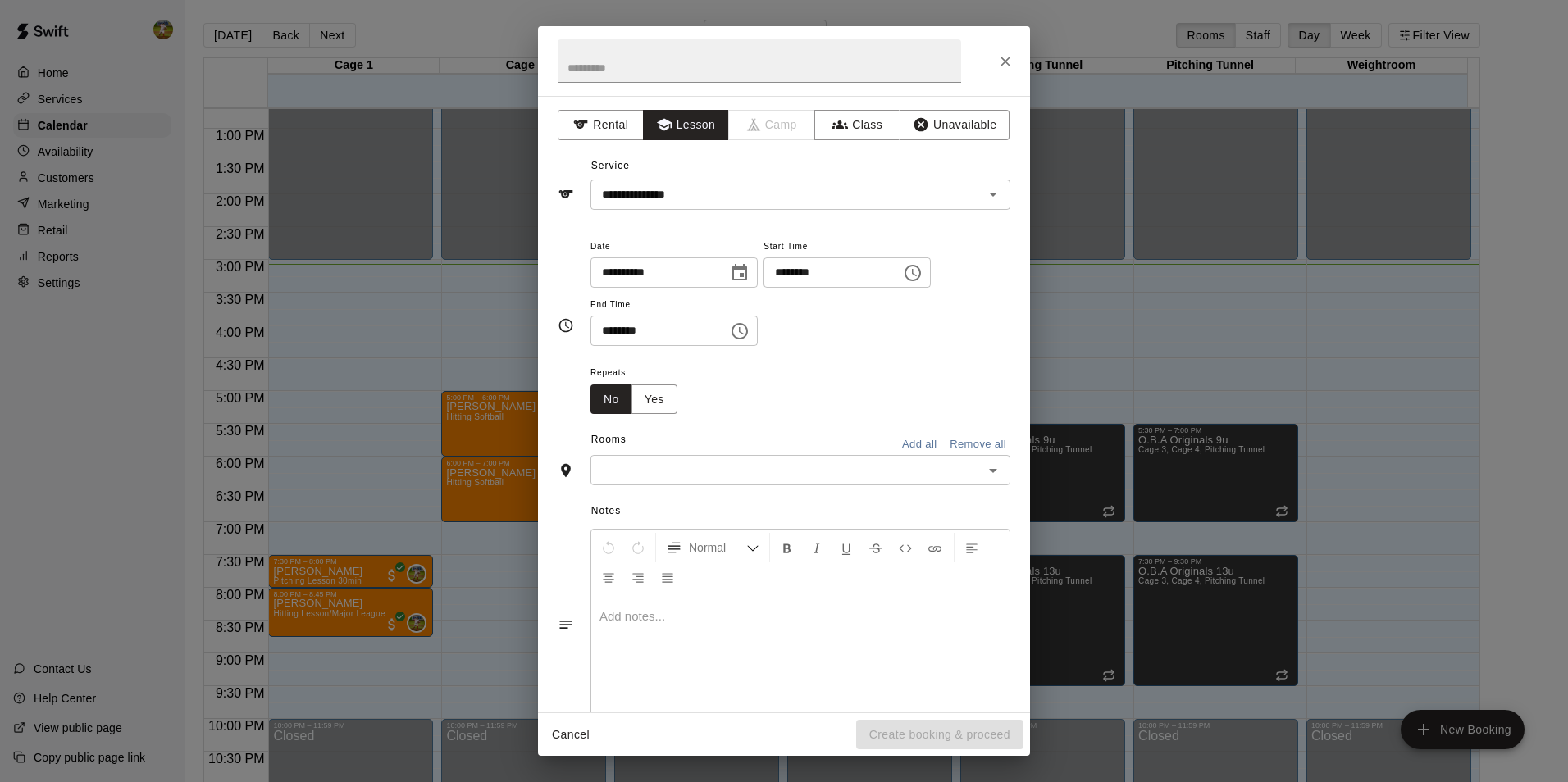
click at [805, 458] on div "​" at bounding box center [800, 470] width 420 height 30
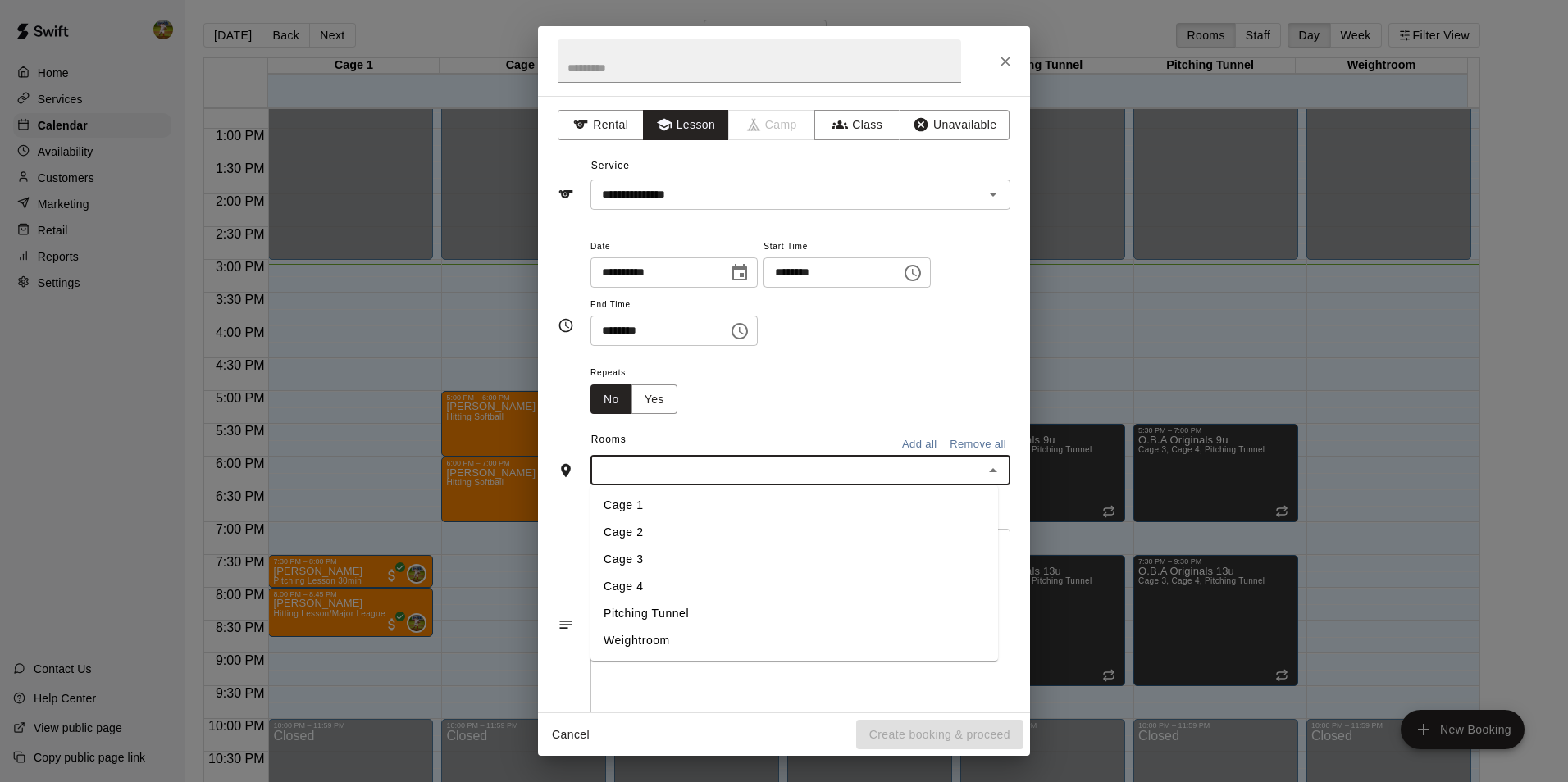
click at [723, 609] on li "Pitching Tunnel" at bounding box center [794, 614] width 407 height 27
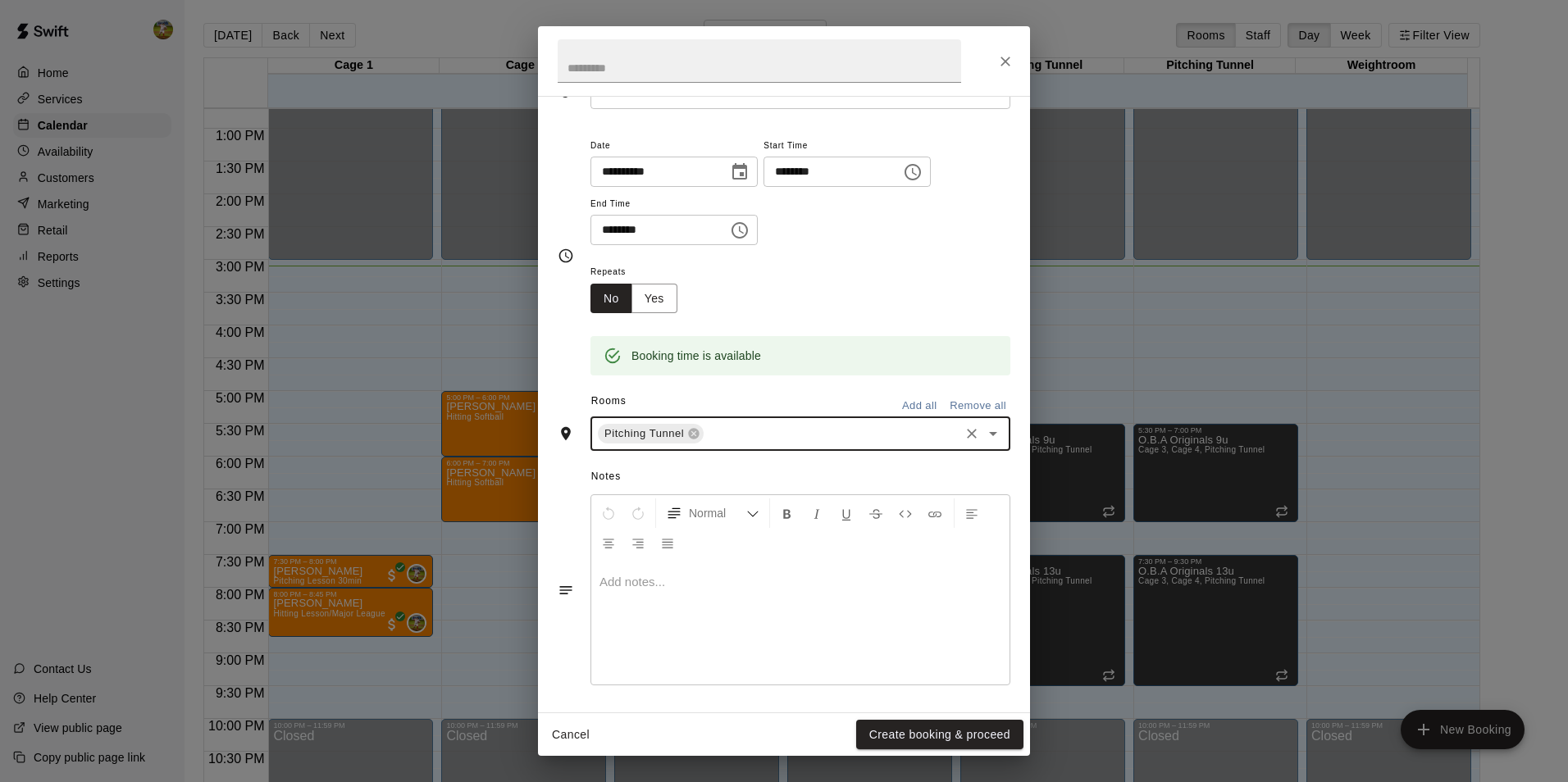
scroll to position [104, 0]
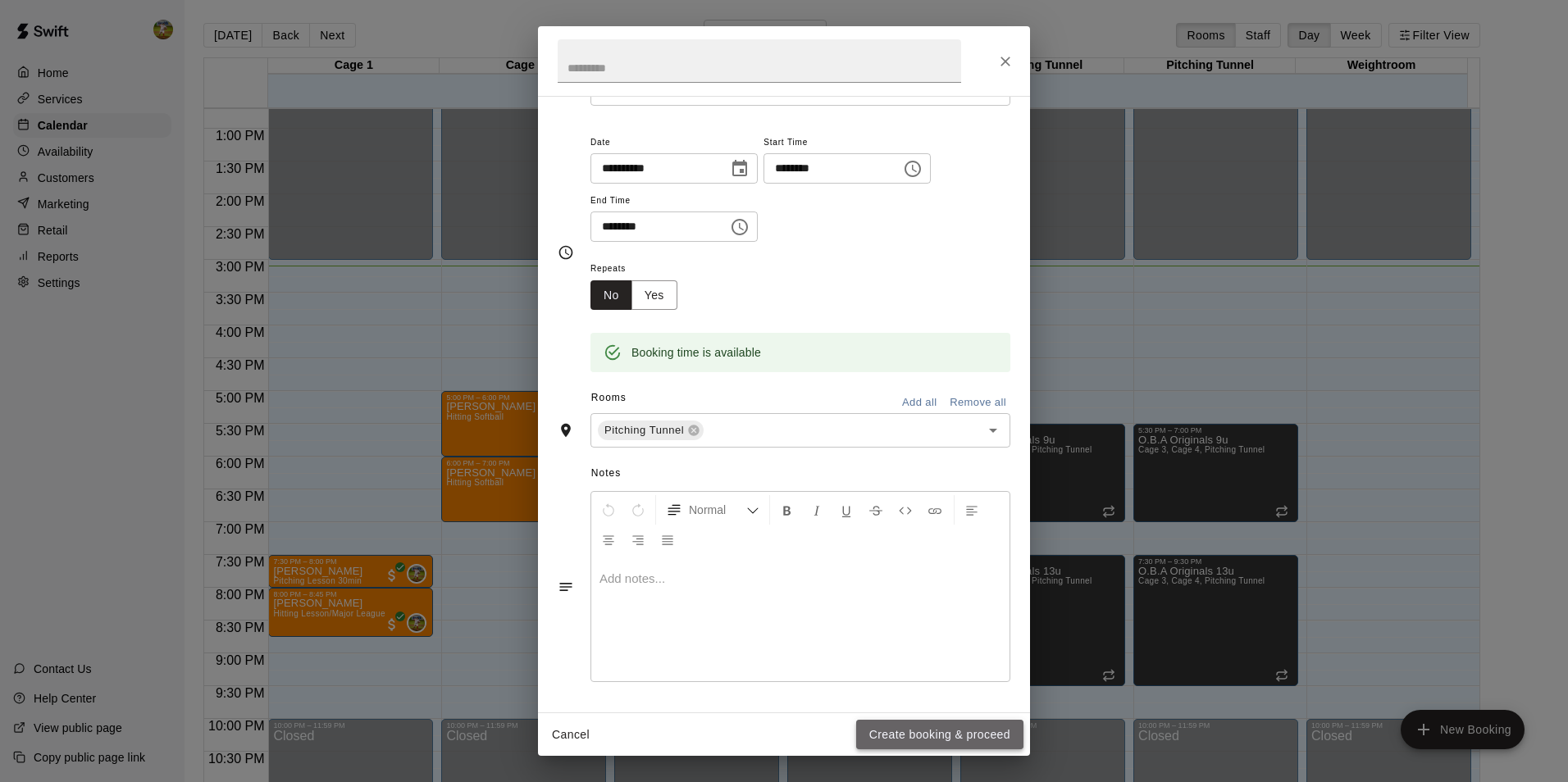
click at [911, 727] on button "Create booking & proceed" at bounding box center [940, 735] width 167 height 30
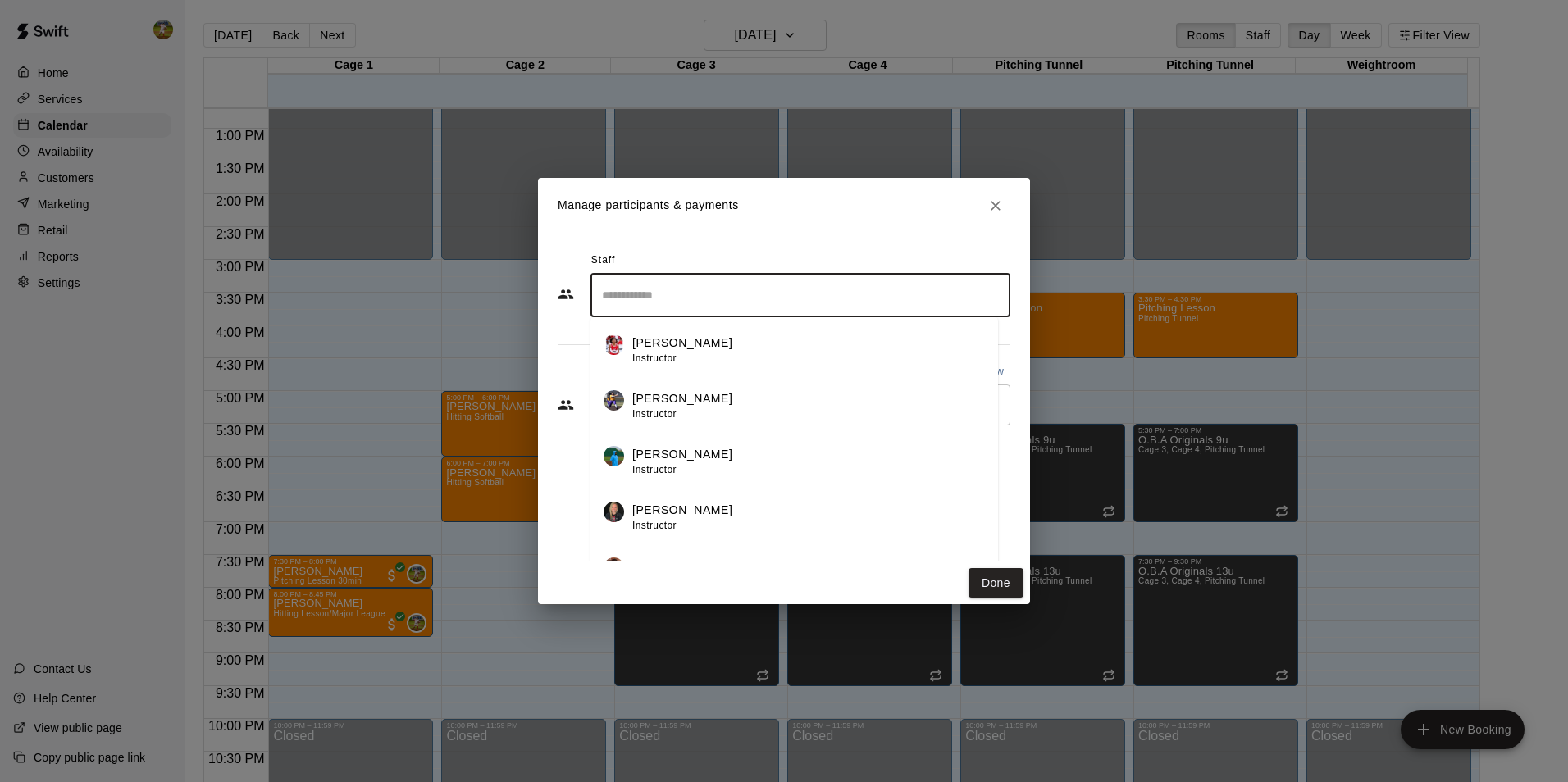
click at [816, 309] on input "Search staff" at bounding box center [800, 296] width 405 height 29
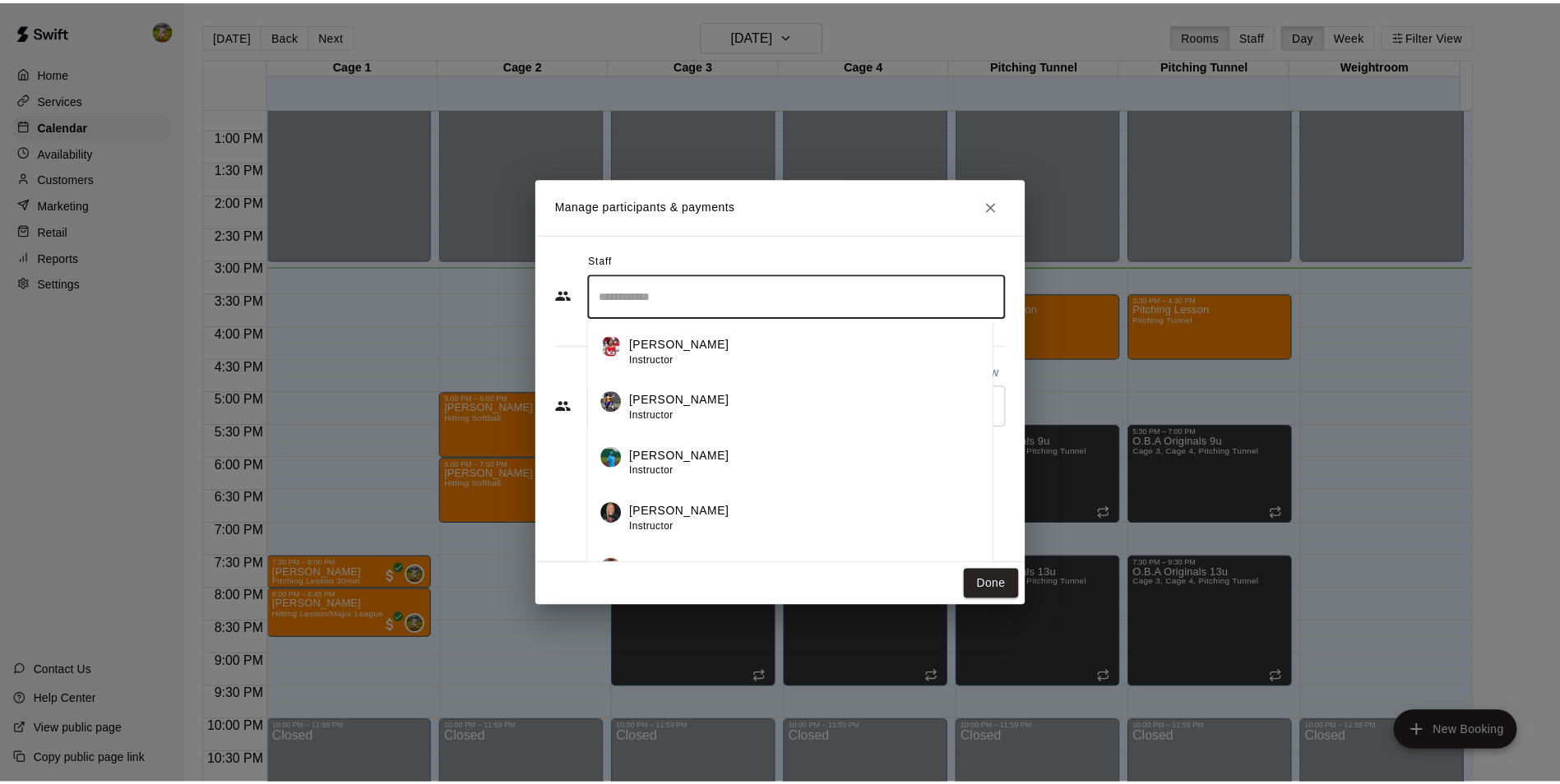
scroll to position [140, 0]
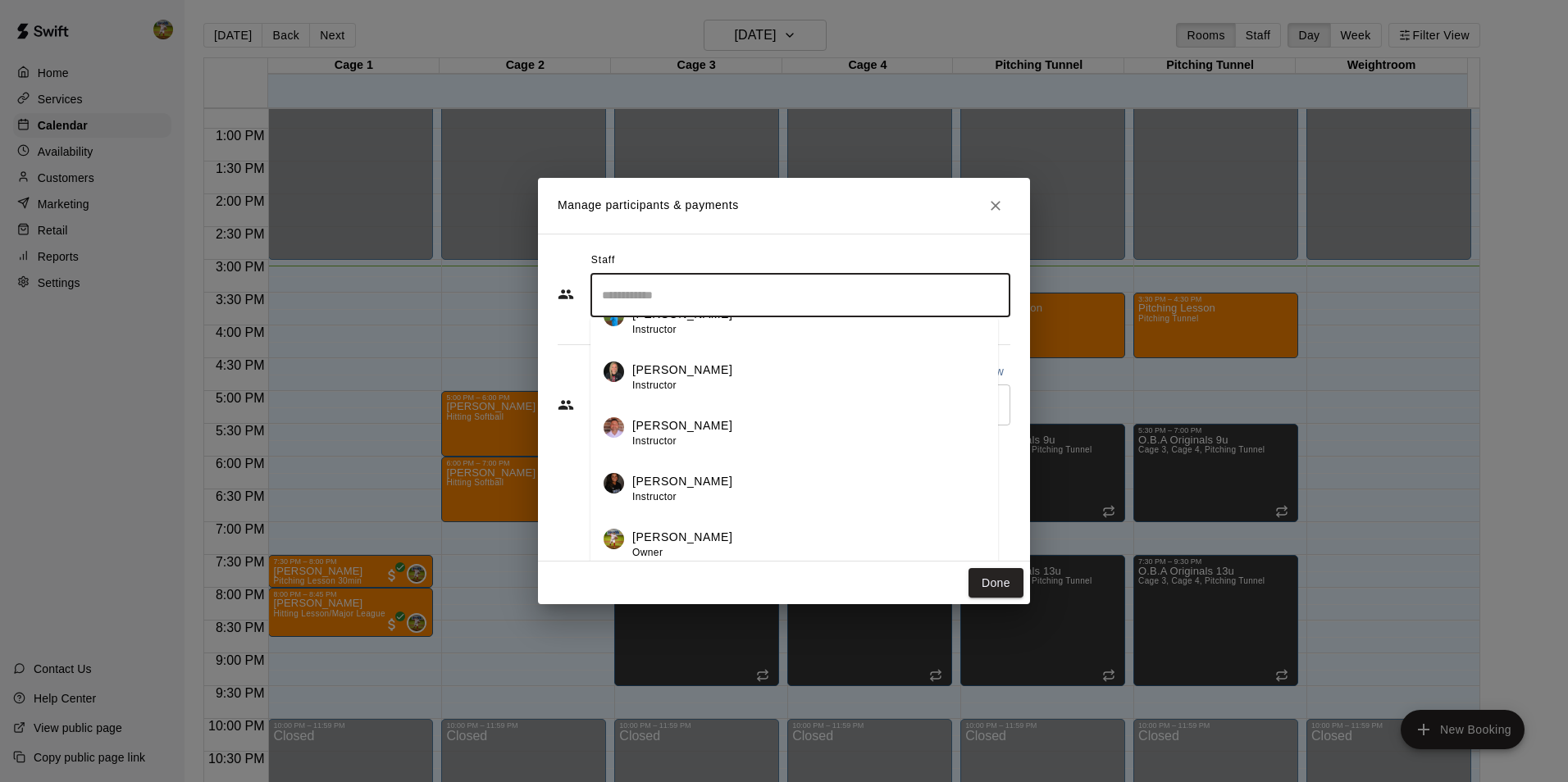
click at [769, 533] on div "[PERSON_NAME] Owner" at bounding box center [809, 545] width 353 height 32
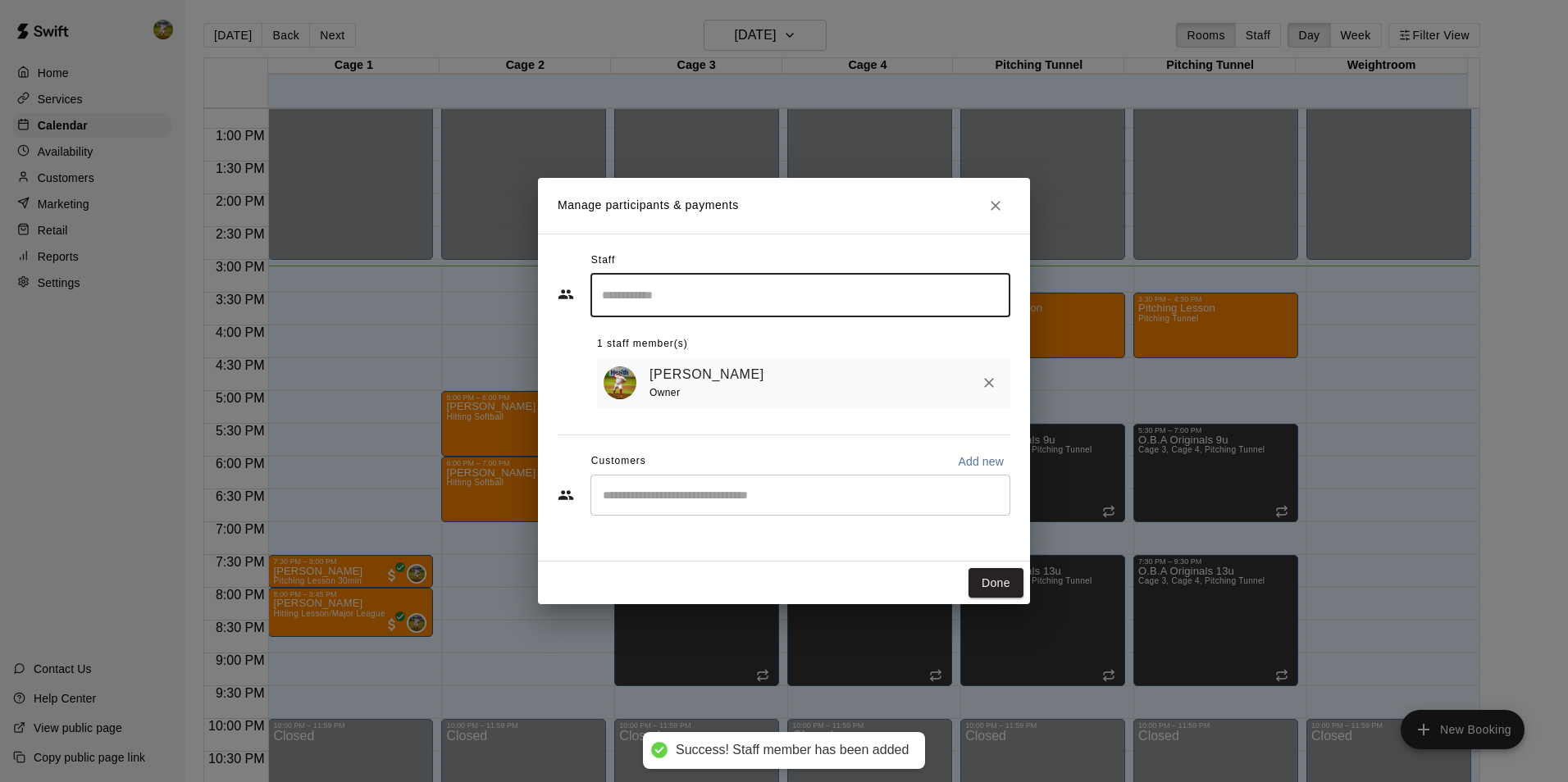
click at [755, 500] on input "Start typing to search customers..." at bounding box center [800, 495] width 405 height 16
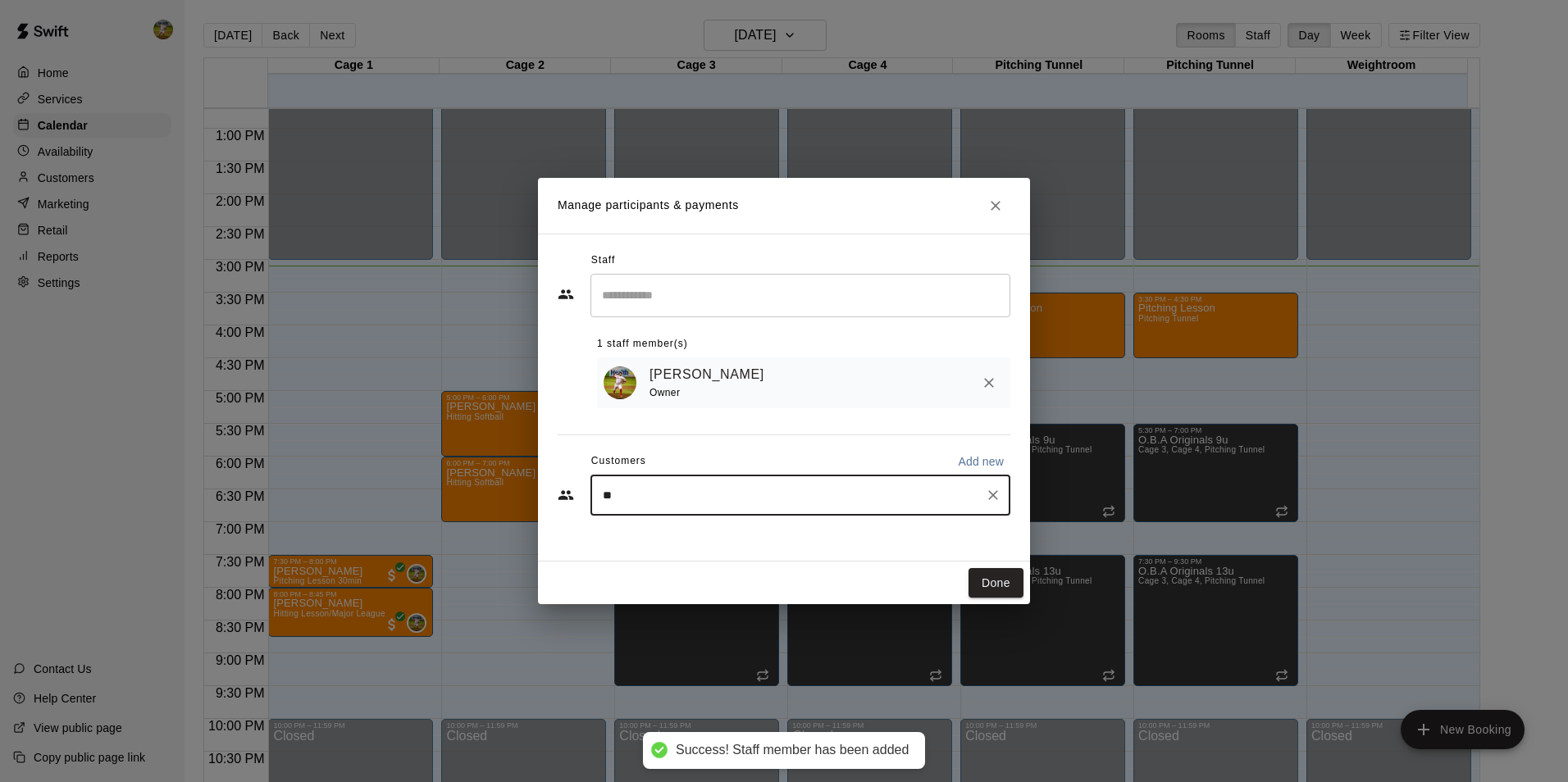
type input "***"
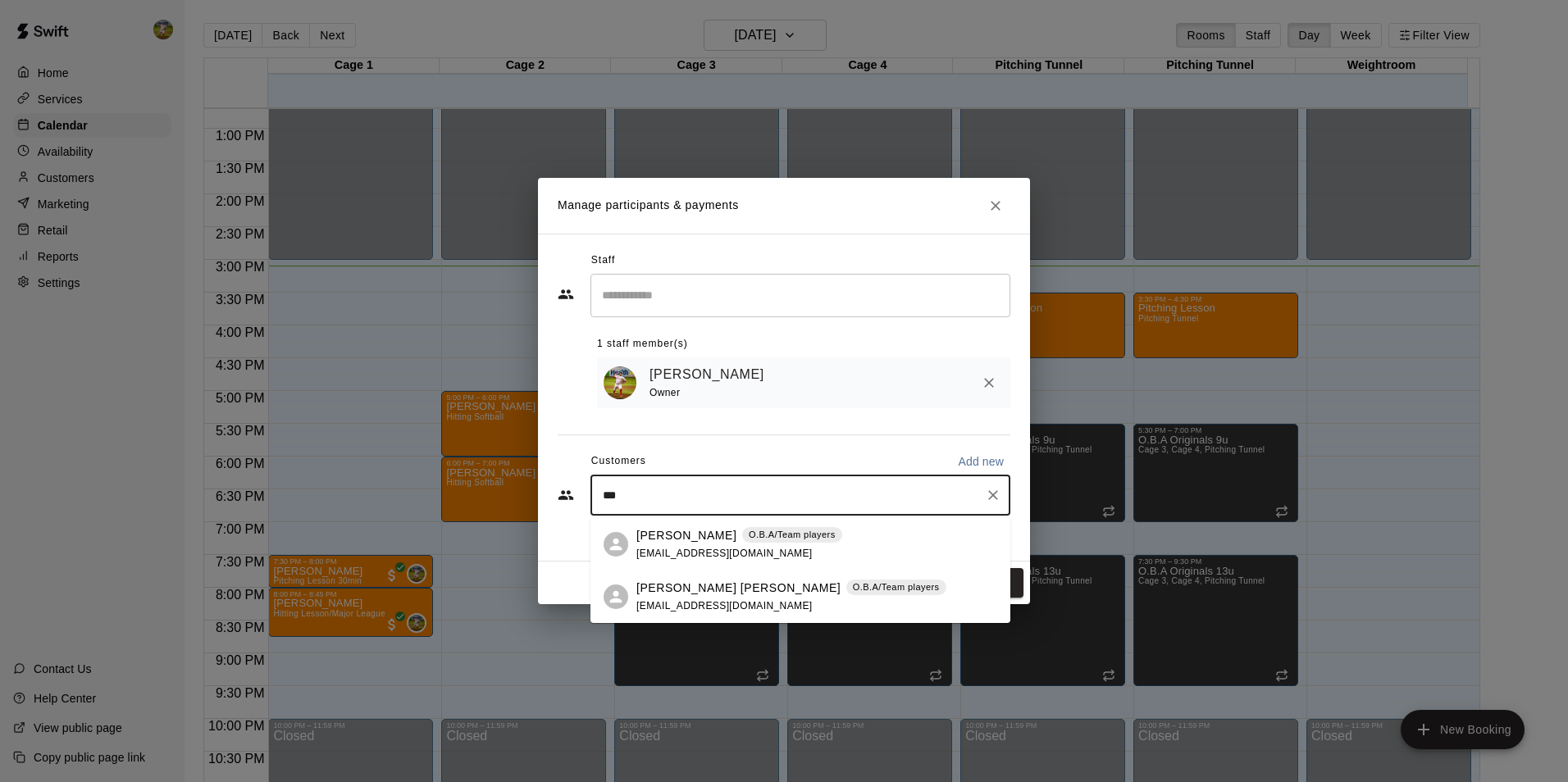
click at [680, 596] on div "[PERSON_NAME] [PERSON_NAME] O.B.A/Team players [EMAIL_ADDRESS][DOMAIN_NAME]" at bounding box center [792, 596] width 310 height 35
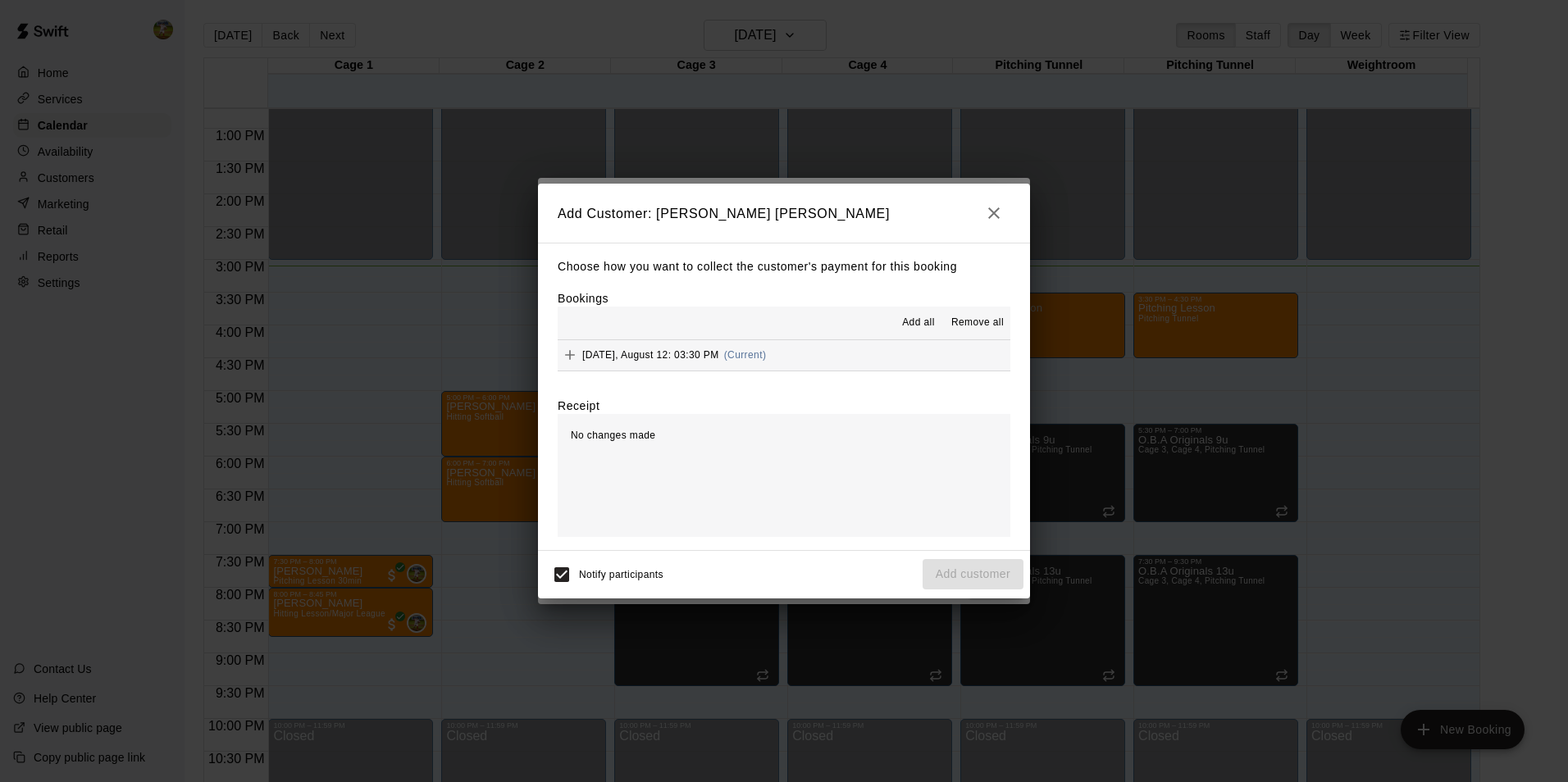
click at [755, 357] on span "(Current)" at bounding box center [745, 355] width 43 height 11
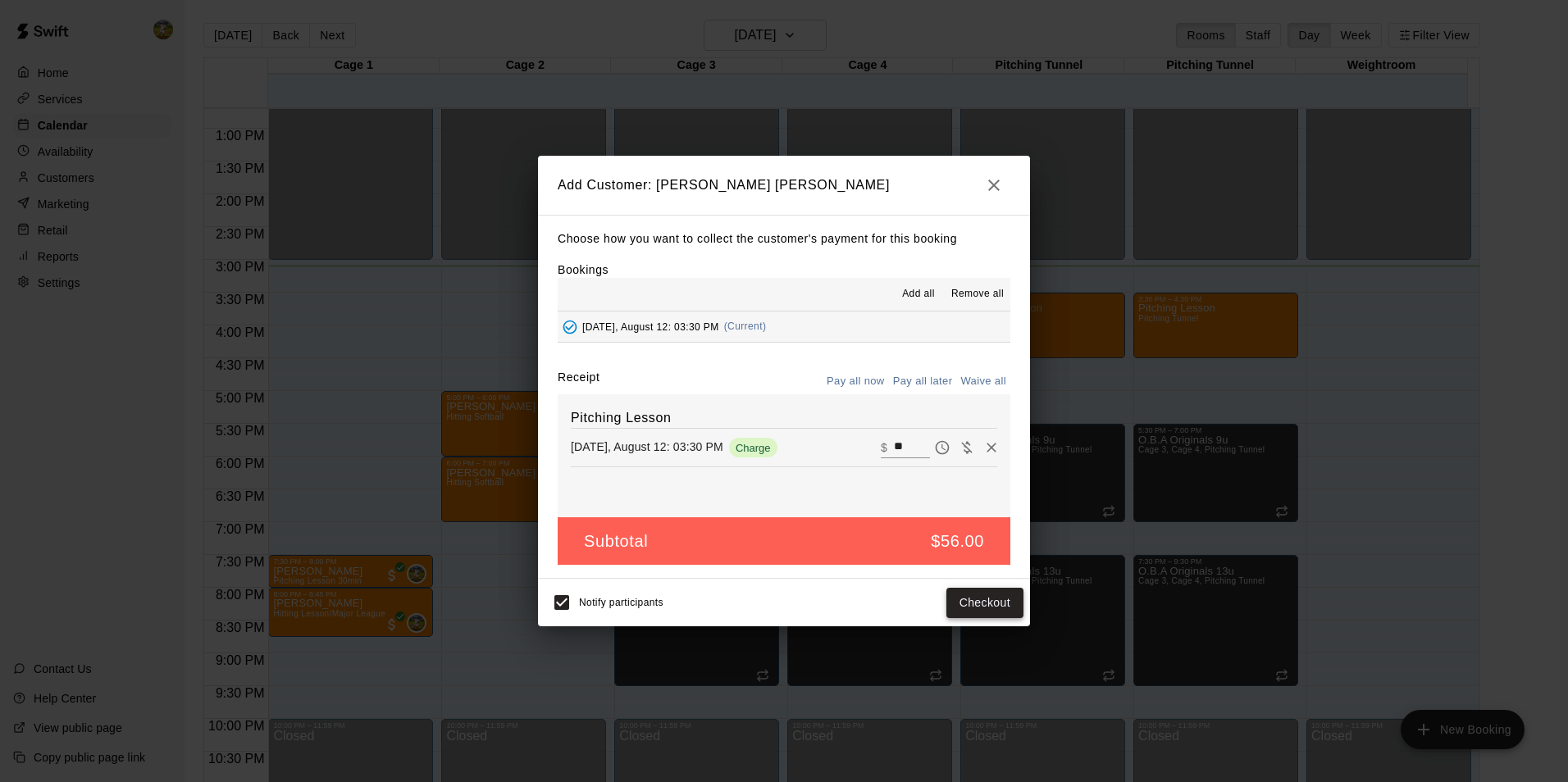
click at [975, 603] on button "Checkout" at bounding box center [985, 603] width 77 height 30
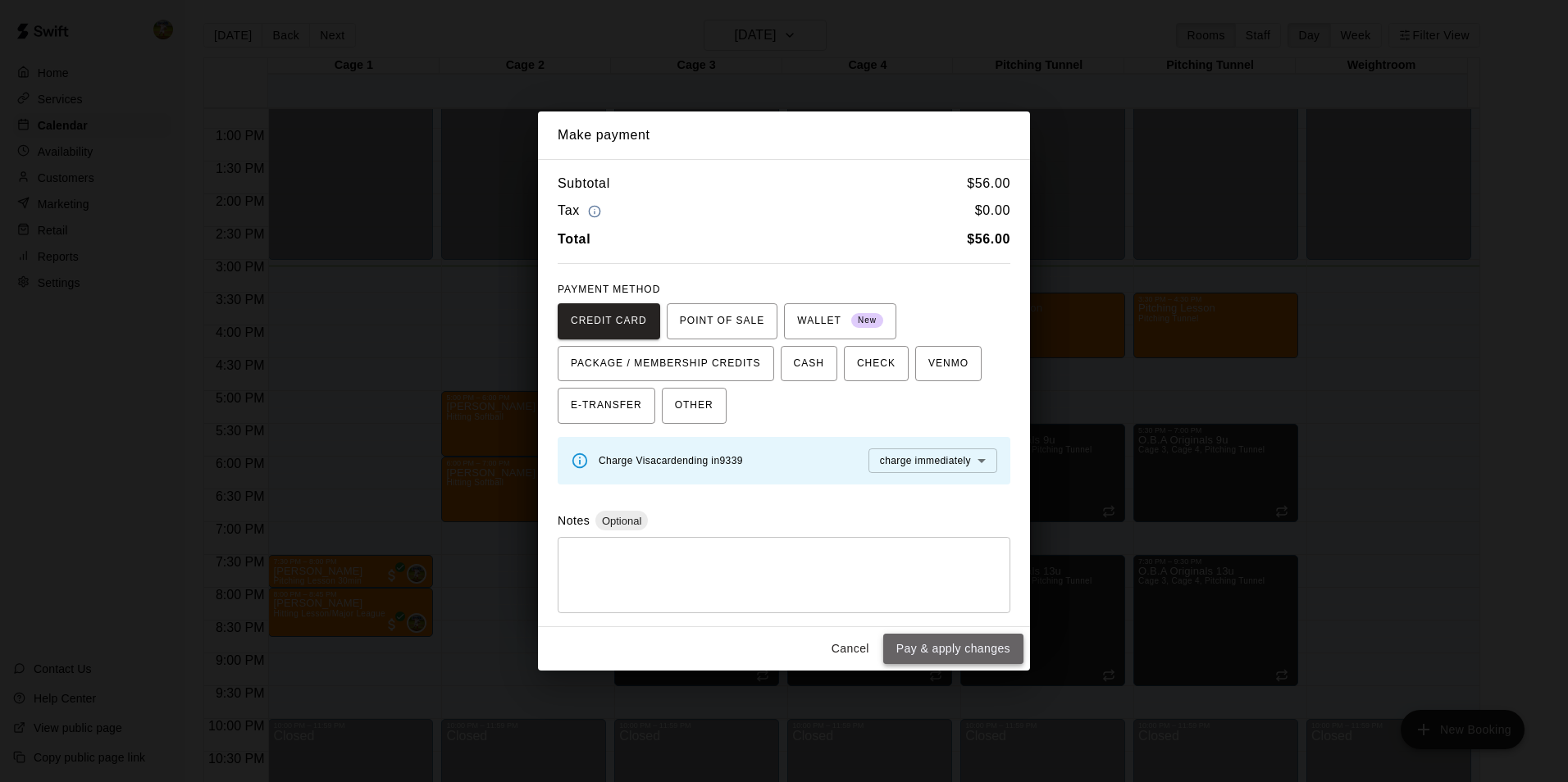
click at [987, 639] on button "Pay & apply changes" at bounding box center [952, 649] width 140 height 30
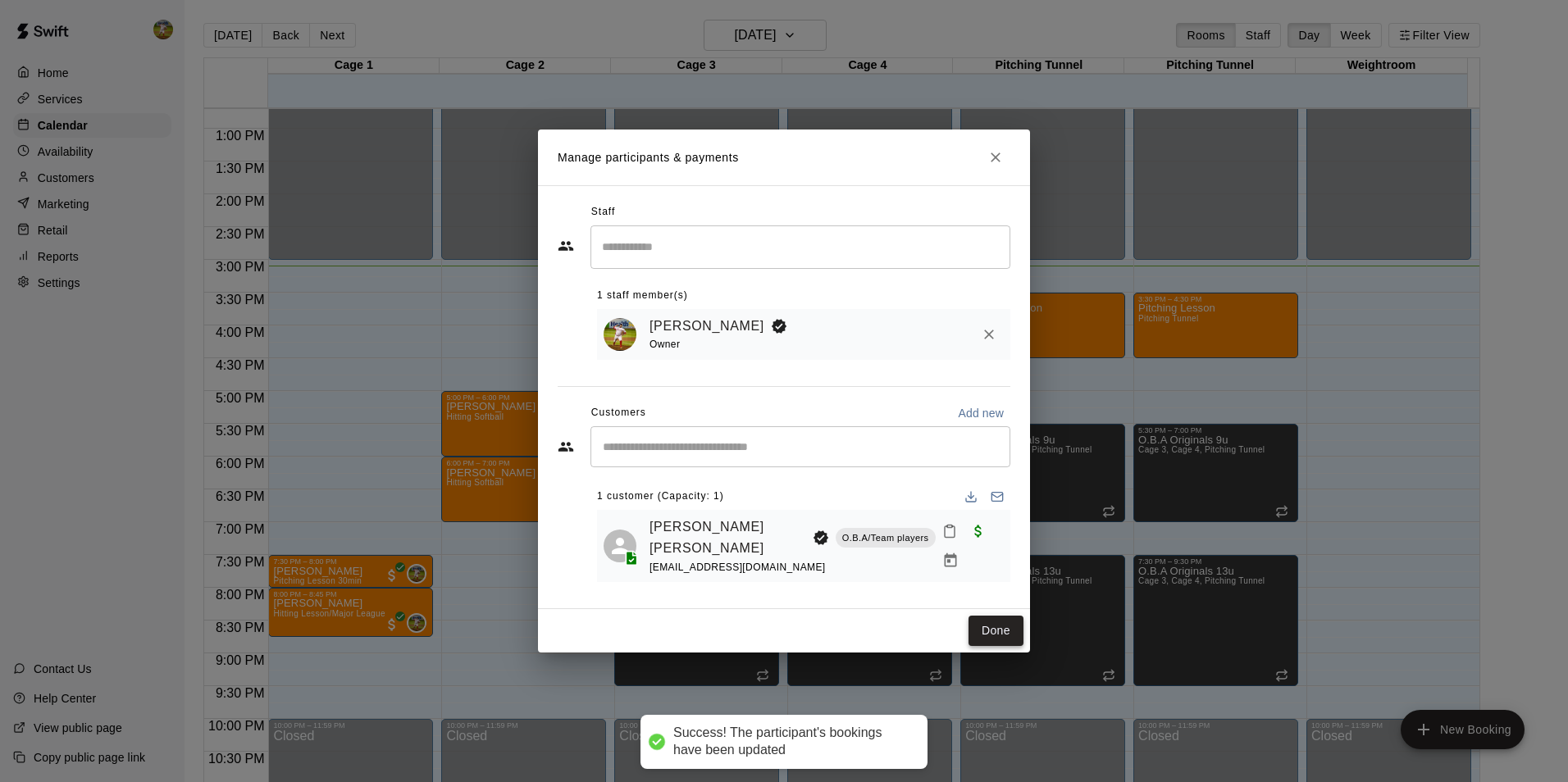
click at [978, 618] on button "Done" at bounding box center [996, 631] width 55 height 30
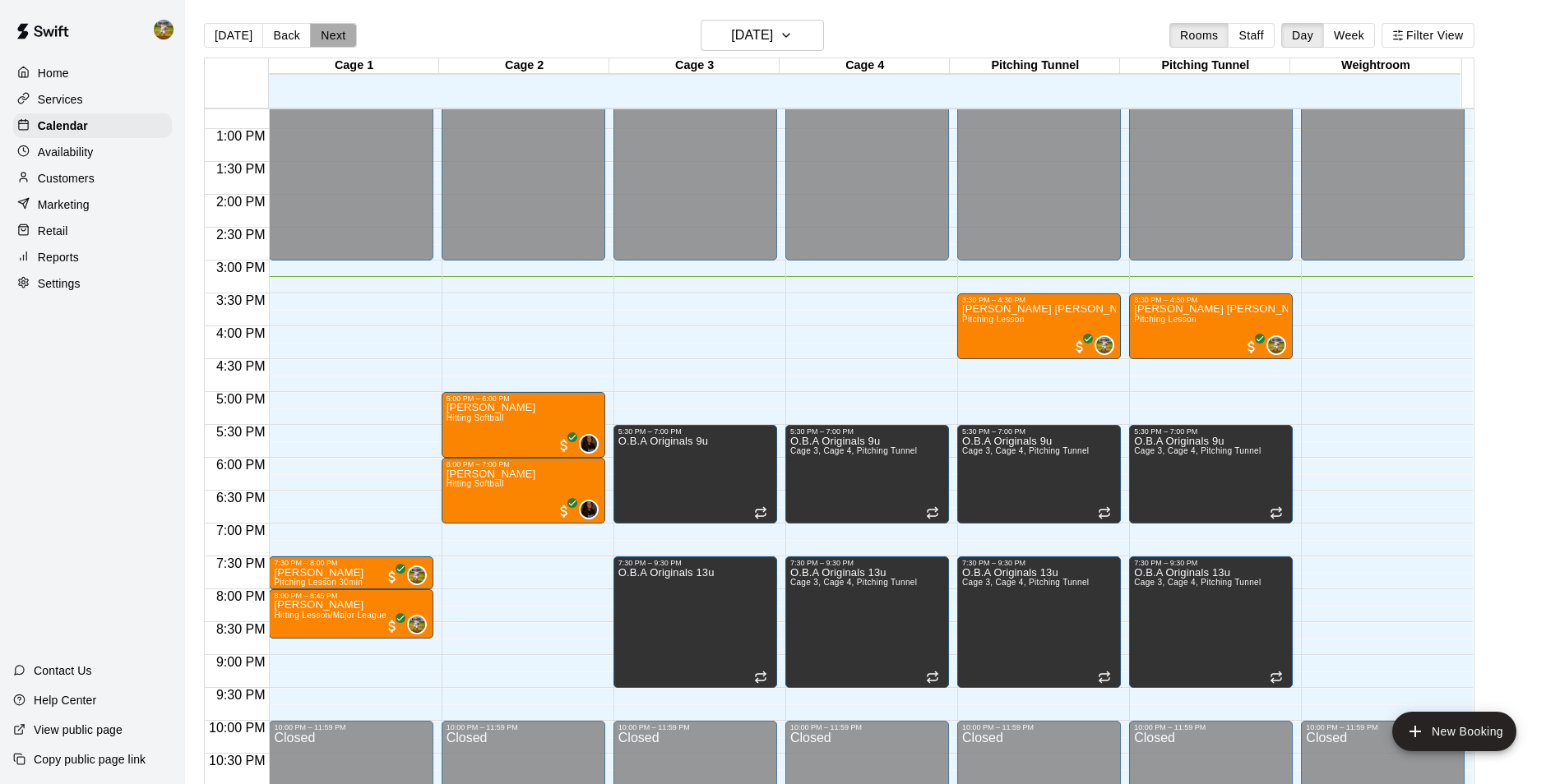
click at [318, 32] on button "Next" at bounding box center [333, 35] width 46 height 25
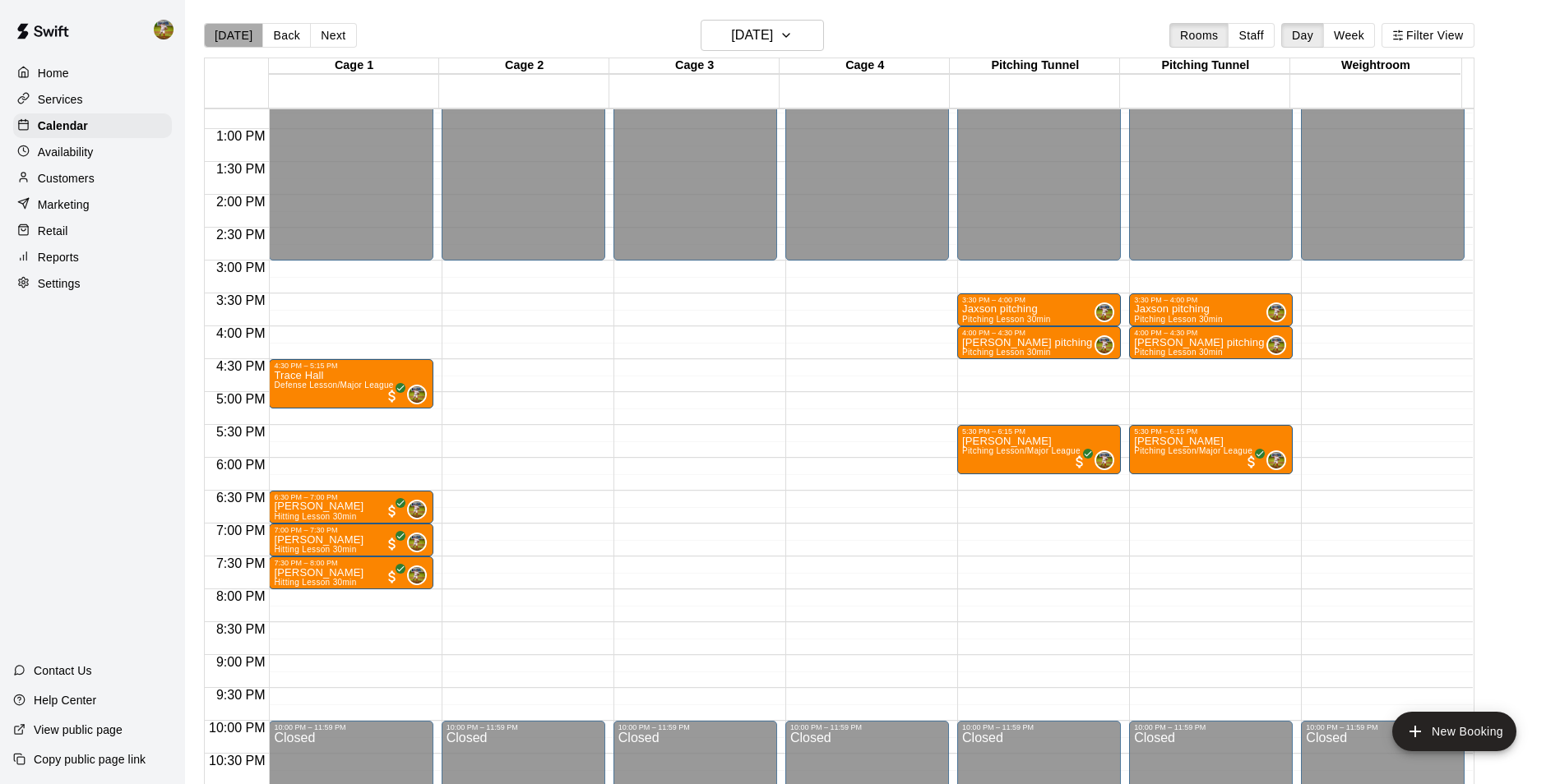
click at [243, 29] on button "[DATE]" at bounding box center [234, 35] width 59 height 25
